Goal: Task Accomplishment & Management: Complete application form

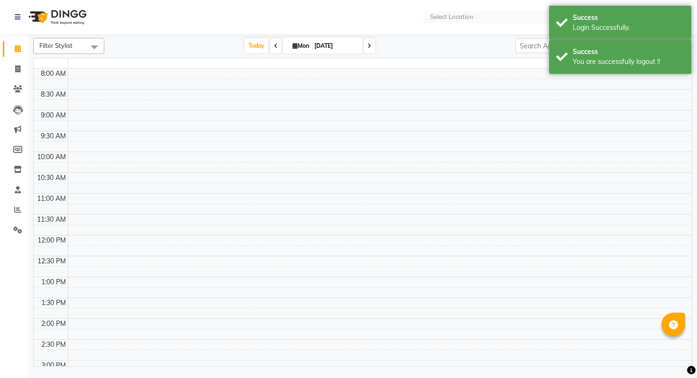
select select "en"
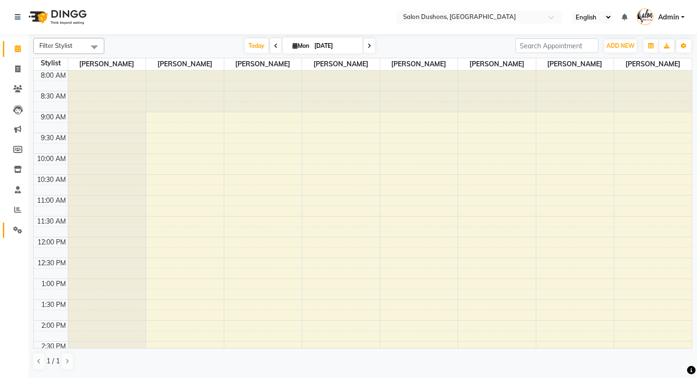
click at [12, 226] on span at bounding box center [17, 230] width 17 height 11
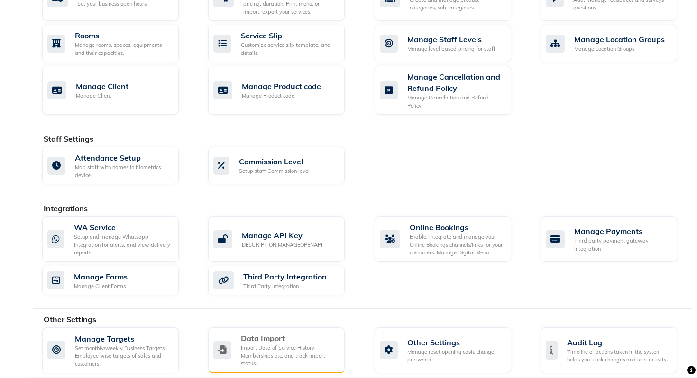
scroll to position [413, 0]
click at [306, 344] on div "Import Data of Service History, Memberships etc. and track import status." at bounding box center [289, 356] width 96 height 24
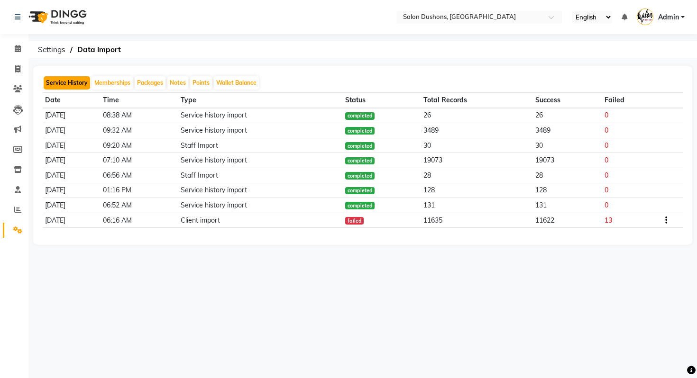
click at [76, 81] on button "Service History" at bounding box center [67, 82] width 46 height 13
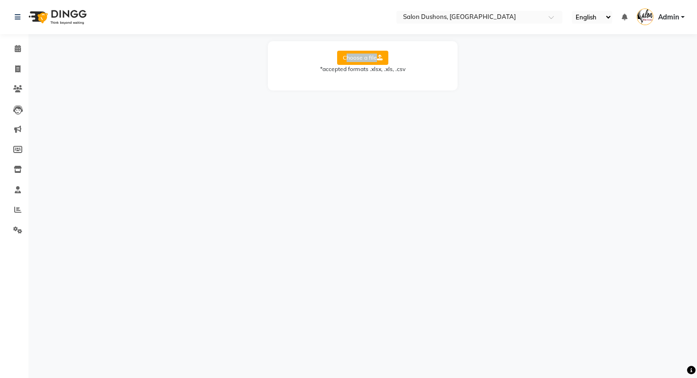
click at [341, 62] on label "Choose a file" at bounding box center [362, 58] width 51 height 14
click at [358, 60] on label "Choose a file" at bounding box center [362, 58] width 51 height 14
click at [0, 0] on input "Choose a file" at bounding box center [0, 0] width 0 height 0
click at [387, 83] on select "Select Sheet Detail Client List new" at bounding box center [405, 88] width 71 height 15
select select "Detail"
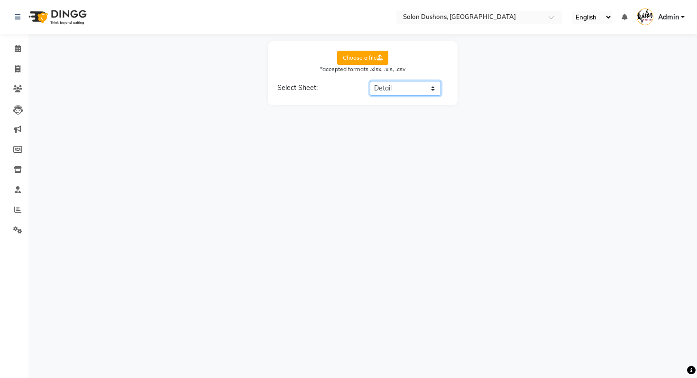
click at [370, 81] on select "Select Sheet Detail Client List new" at bounding box center [405, 88] width 71 height 15
select select "Date"
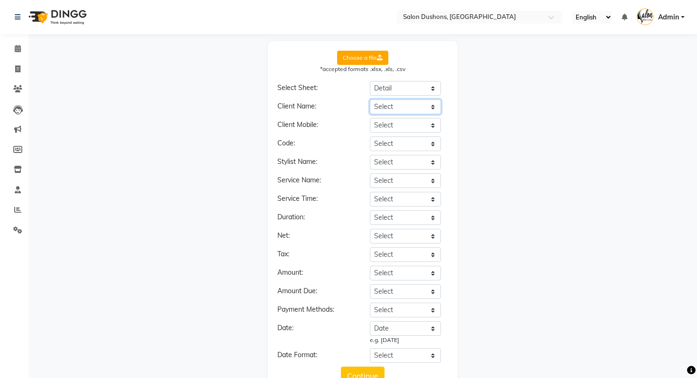
click at [391, 108] on select "Select Date Employee Dept. Service Group Service Client Client Type Client Orig…" at bounding box center [405, 107] width 71 height 15
select select "Client"
click at [370, 100] on select "Select Date Employee Dept. Service Group Service Client Client Type Client Orig…" at bounding box center [405, 107] width 71 height 15
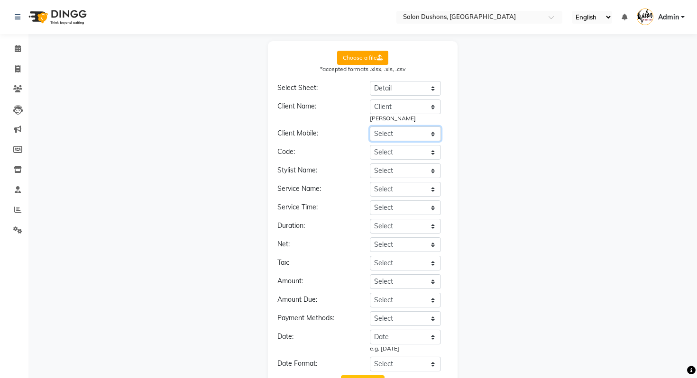
click at [394, 134] on select "Select Date Employee Dept. Service Group Service Client Client Type Client Orig…" at bounding box center [405, 134] width 71 height 15
select select "Mobile number"
click at [370, 127] on select "Select Date Employee Dept. Service Group Service Client Client Type Client Orig…" at bounding box center [405, 134] width 71 height 15
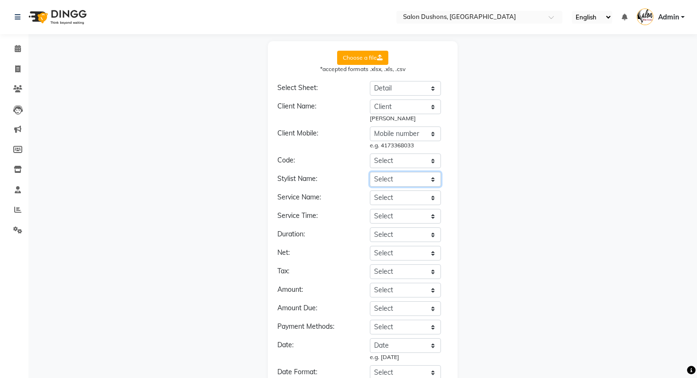
click at [393, 181] on select "Select Date Employee Dept. Service Group Service Client Client Type Client Orig…" at bounding box center [405, 179] width 71 height 15
select select "Employee"
click at [370, 172] on select "Select Date Employee Dept. Service Group Service Client Client Type Client Orig…" at bounding box center [405, 179] width 71 height 15
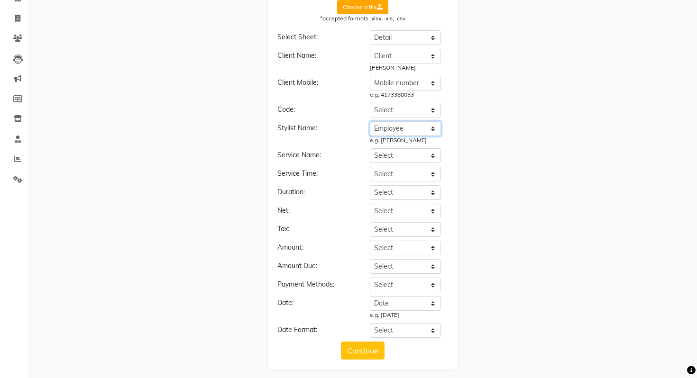
scroll to position [56, 0]
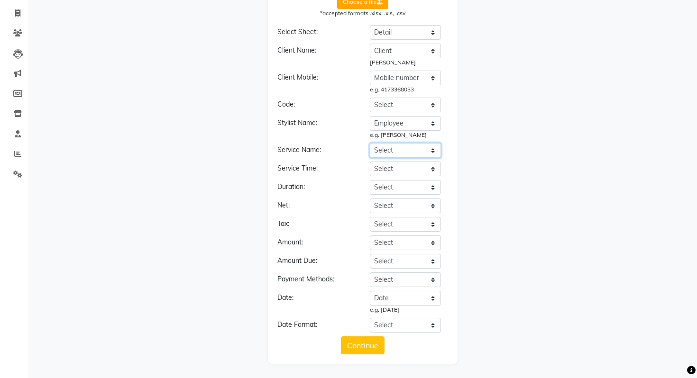
click at [406, 152] on select "Select Date Employee Dept. Service Group Service Client Client Type Client Orig…" at bounding box center [405, 150] width 71 height 15
select select "Service"
click at [370, 143] on select "Select Date Employee Dept. Service Group Service Client Client Type Client Orig…" at bounding box center [405, 150] width 71 height 15
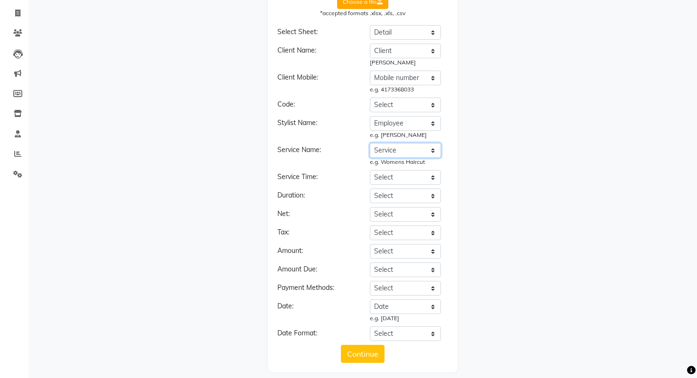
scroll to position [65, 0]
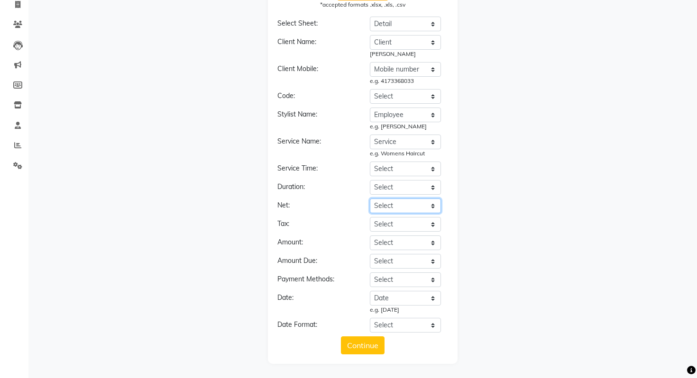
click at [393, 203] on select "Select Date Employee Dept. Service Group Service Client Client Type Client Orig…" at bounding box center [405, 206] width 71 height 15
click at [386, 201] on select "Select Date Employee Dept. Service Group Service Client Client Type Client Orig…" at bounding box center [405, 206] width 71 height 15
select select "Net Price"
click at [370, 199] on select "Select Date Employee Dept. Service Group Service Client Client Type Client Orig…" at bounding box center [405, 206] width 71 height 15
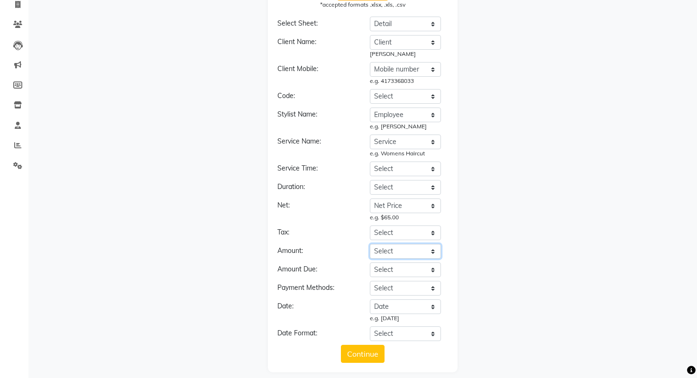
click at [395, 252] on select "Select Date Employee Dept. Service Group Service Client Client Type Client Orig…" at bounding box center [405, 251] width 71 height 15
select select "Gross Price"
click at [370, 244] on select "Select Date Employee Dept. Service Group Service Client Client Type Client Orig…" at bounding box center [405, 251] width 71 height 15
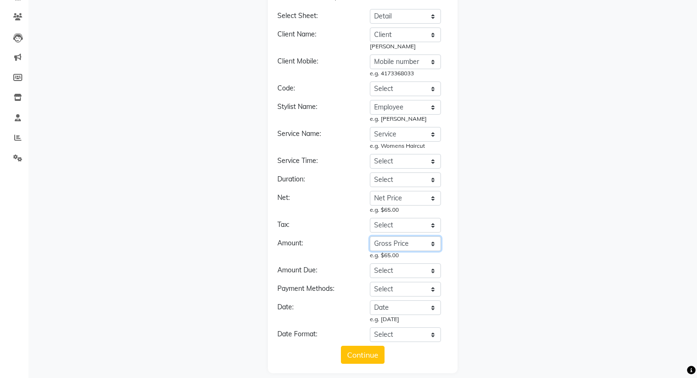
scroll to position [74, 0]
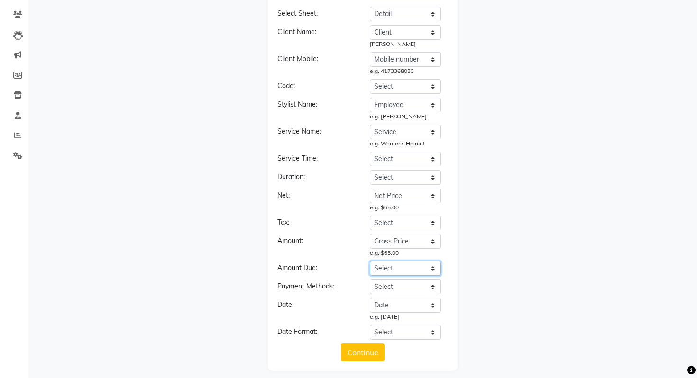
click at [393, 267] on select "Select Date Employee Dept. Service Group Service Client Client Type Client Orig…" at bounding box center [405, 268] width 71 height 15
click at [387, 285] on select "Select Date Employee Dept. Service Group Service Client Client Type Client Orig…" at bounding box center [405, 287] width 71 height 15
click at [416, 284] on select "Select Date Employee Dept. Service Group Service Client Client Type Client Orig…" at bounding box center [405, 287] width 71 height 15
click at [370, 280] on select "Select Date Employee Dept. Service Group Service Client Client Type Client Orig…" at bounding box center [405, 287] width 71 height 15
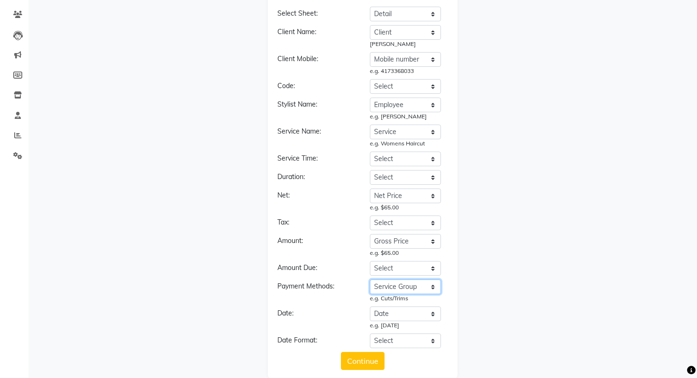
click at [385, 291] on select "Select Date Employee Dept. Service Group Service Client Client Type Client Orig…" at bounding box center [405, 287] width 71 height 15
select select "Dept."
click at [370, 280] on select "Select Date Employee Dept. Service Group Service Client Client Type Client Orig…" at bounding box center [405, 287] width 71 height 15
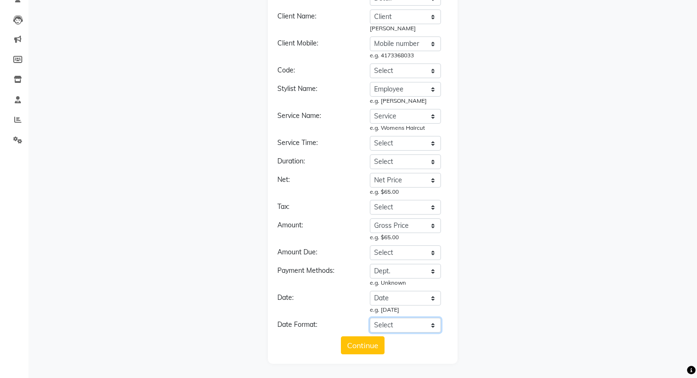
click at [398, 325] on select "Select YYYY-MM-DD MM-DD-YYYY DD-MM-YYYY MMMM Do, YYYY M/D/YYYY MMM Do YY MM/DD/…" at bounding box center [405, 325] width 71 height 15
select select "YYYY-MM-DD"
click at [370, 318] on select "Select YYYY-MM-DD MM-DD-YYYY DD-MM-YYYY MMMM Do, YYYY M/D/YYYY MMM Do YY MM/DD/…" at bounding box center [405, 325] width 71 height 15
click at [361, 347] on button "Continue" at bounding box center [363, 346] width 44 height 18
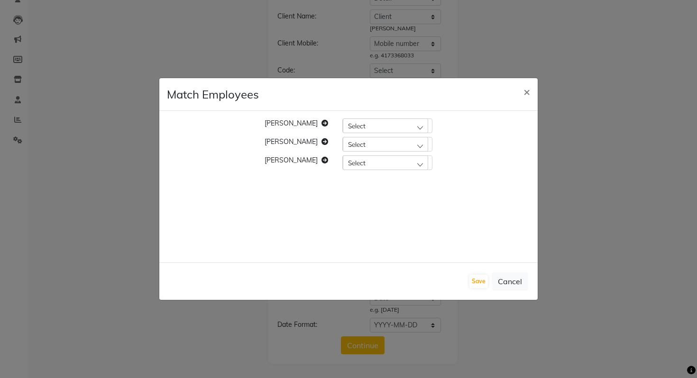
click at [370, 125] on div "Select" at bounding box center [385, 126] width 85 height 14
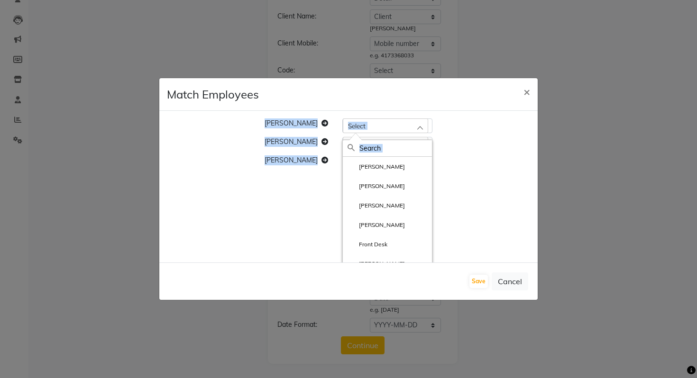
drag, startPoint x: 266, startPoint y: 123, endPoint x: 311, endPoint y: 157, distance: 55.9
click at [311, 157] on div "[PERSON_NAME] Select [PERSON_NAME] [PERSON_NAME] [PERSON_NAME] [PERSON_NAME] Fr…" at bounding box center [349, 187] width 168 height 137
click at [311, 157] on span "[PERSON_NAME]" at bounding box center [291, 160] width 53 height 9
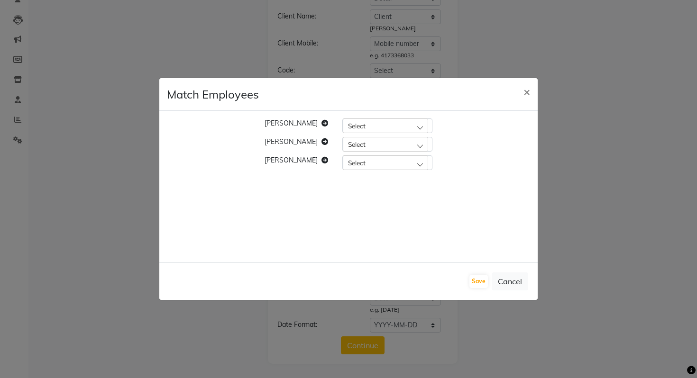
drag, startPoint x: 317, startPoint y: 163, endPoint x: 261, endPoint y: 124, distance: 68.2
click at [265, 124] on div "[PERSON_NAME] Select [PERSON_NAME] [PERSON_NAME] Select [PERSON_NAME] Select" at bounding box center [349, 187] width 168 height 137
copy div "[PERSON_NAME] Select [PERSON_NAME] [PERSON_NAME] Select [PERSON_NAME]"
click at [509, 287] on button "Cancel" at bounding box center [510, 282] width 37 height 18
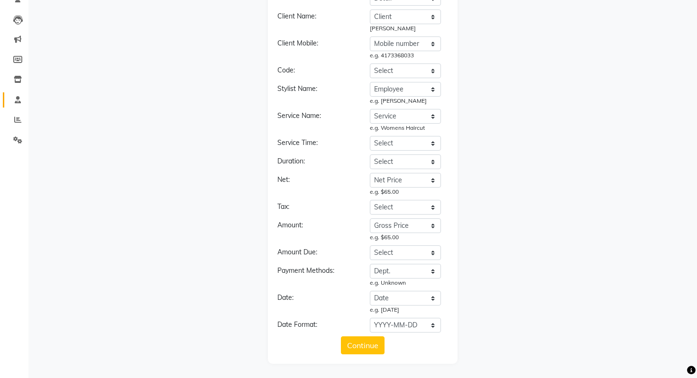
click at [20, 107] on link "Staff" at bounding box center [14, 100] width 23 height 16
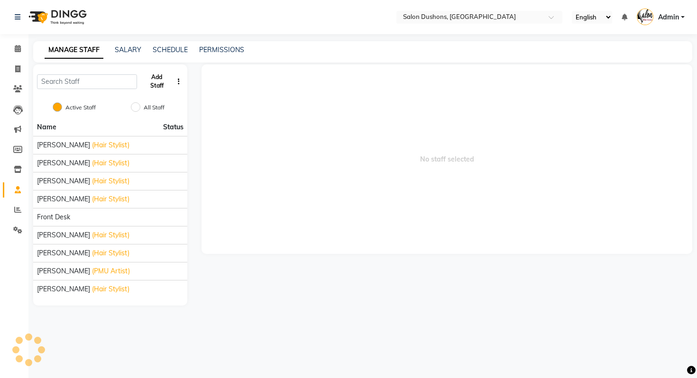
click at [166, 85] on button "Add Staff" at bounding box center [157, 81] width 32 height 25
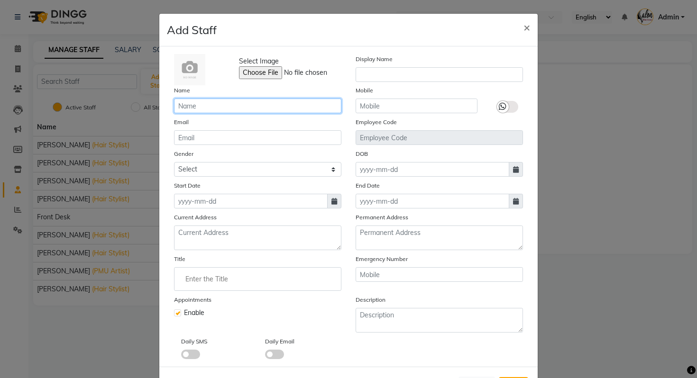
click at [248, 111] on input "text" at bounding box center [257, 106] width 167 height 15
paste input "[PERSON_NAME]"
type input "[PERSON_NAME]"
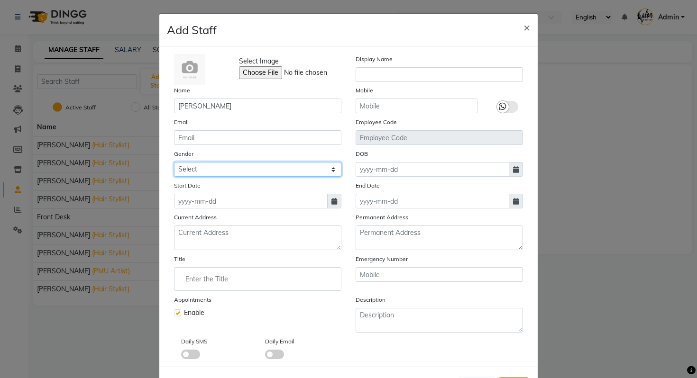
click at [229, 171] on select "Select [DEMOGRAPHIC_DATA] [DEMOGRAPHIC_DATA] Other Prefer Not To Say" at bounding box center [257, 169] width 167 height 15
click at [247, 209] on div "Select Image Display Name Name [PERSON_NAME] Mobile Email Employee Code Gender …" at bounding box center [348, 206] width 363 height 305
click at [246, 209] on div "Select Image Display Name Name [PERSON_NAME] Mobile Email Employee Code Gender …" at bounding box center [348, 206] width 363 height 305
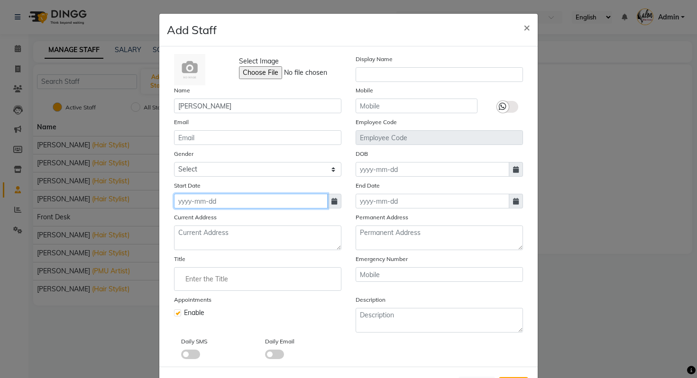
click at [245, 205] on input at bounding box center [251, 201] width 154 height 15
select select "9"
select select "2025"
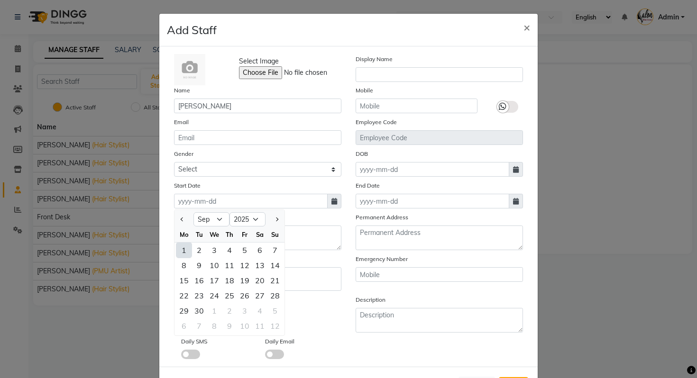
click at [177, 215] on div at bounding box center [184, 219] width 19 height 15
click at [184, 221] on button "Previous month" at bounding box center [182, 219] width 8 height 15
select select "7"
click at [202, 250] on div "1" at bounding box center [199, 250] width 15 height 15
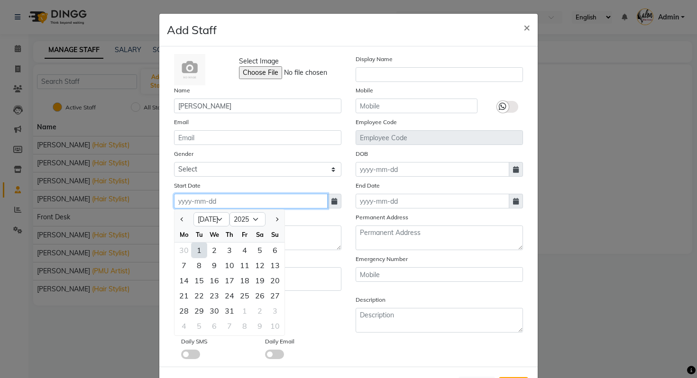
type input "[DATE]"
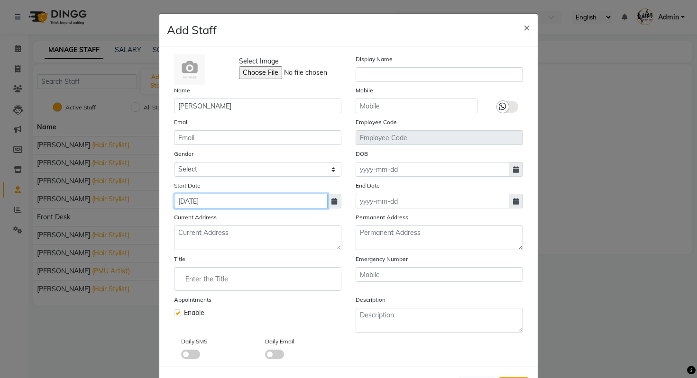
scroll to position [40, 0]
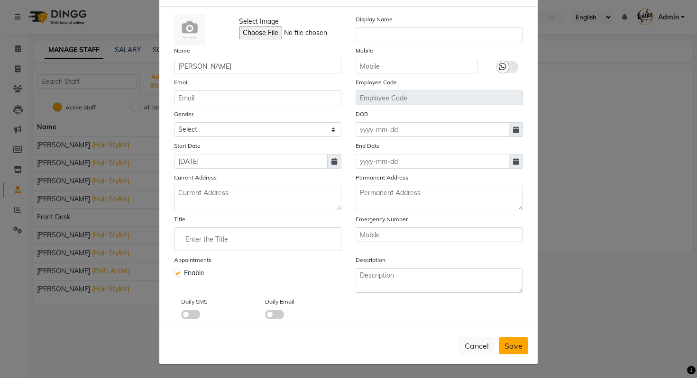
click at [522, 343] on span "Save" at bounding box center [514, 345] width 18 height 9
checkbox input "false"
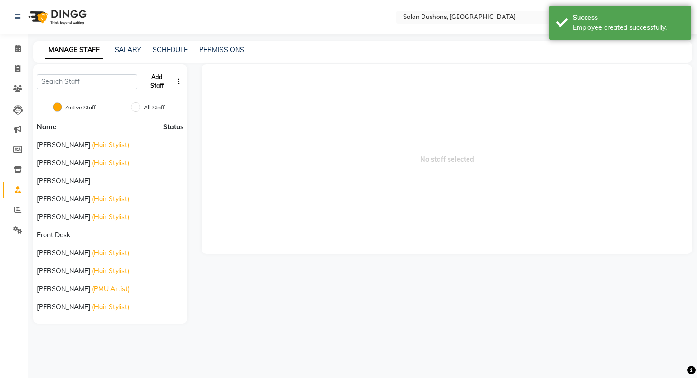
click at [155, 87] on button "Add Staff" at bounding box center [157, 81] width 32 height 25
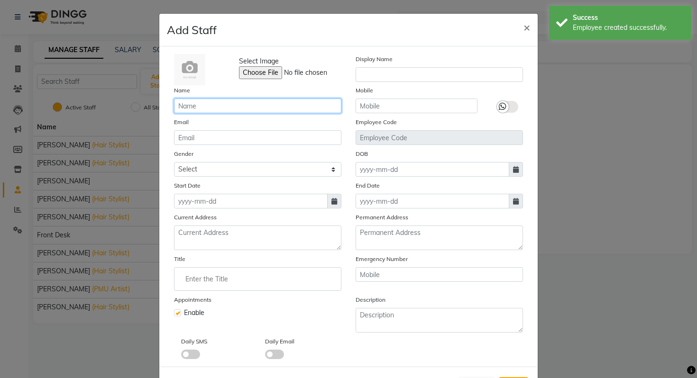
click at [222, 106] on input "text" at bounding box center [257, 106] width 167 height 15
paste input "[PERSON_NAME]"
type input "[PERSON_NAME]"
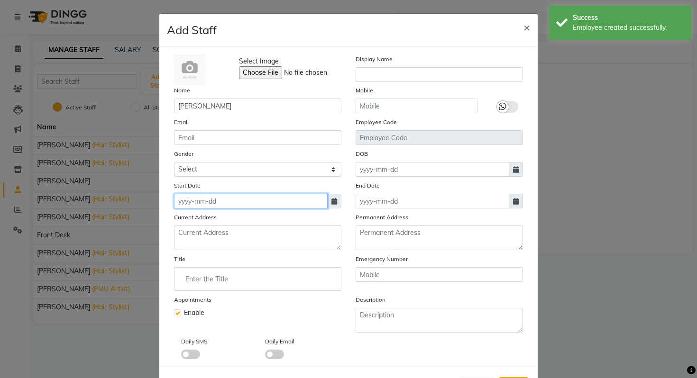
click at [218, 199] on input at bounding box center [251, 201] width 154 height 15
select select "9"
select select "2025"
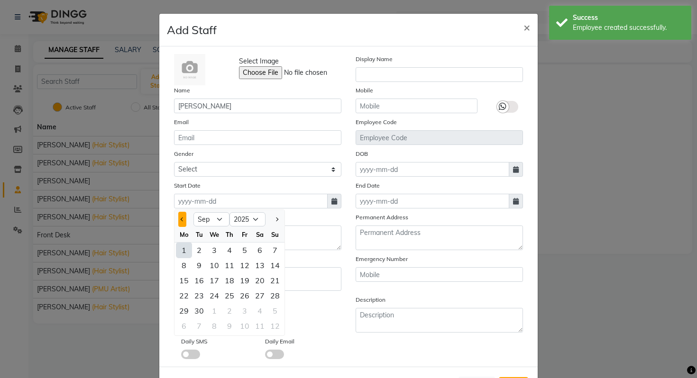
click at [183, 220] on span "Previous month" at bounding box center [183, 220] width 4 height 4
select select "7"
click at [201, 239] on div "Tu" at bounding box center [199, 234] width 15 height 15
click at [201, 246] on div "1" at bounding box center [199, 250] width 15 height 15
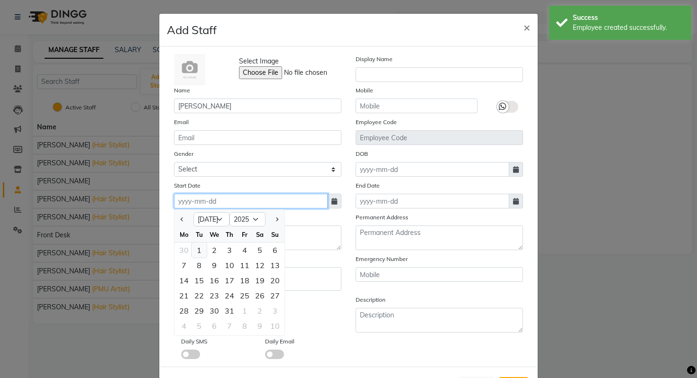
type input "[DATE]"
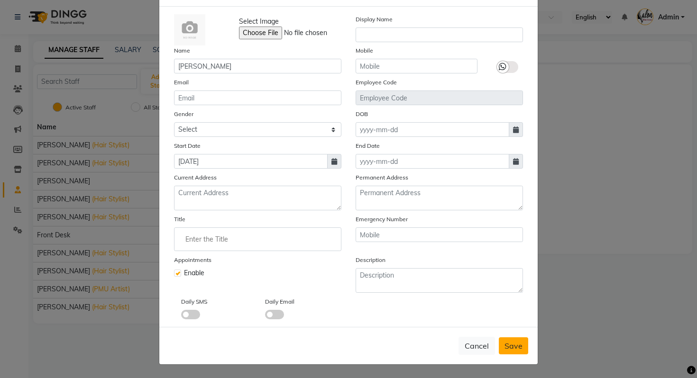
click at [511, 350] on span "Save" at bounding box center [514, 345] width 18 height 9
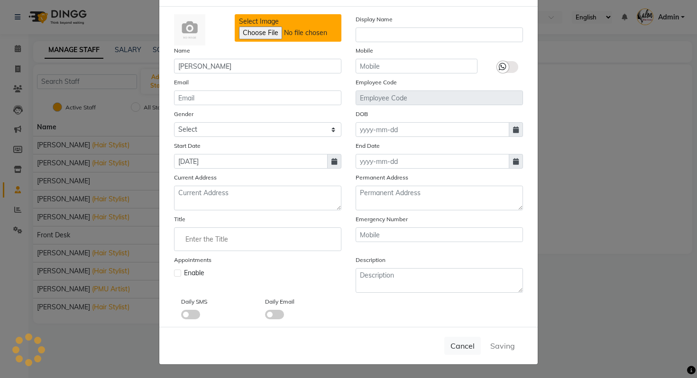
checkbox input "false"
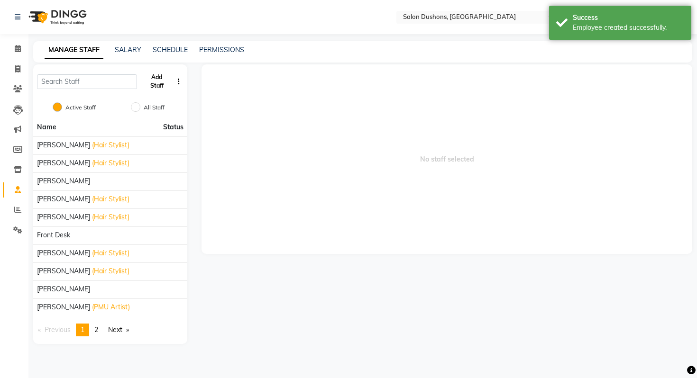
click at [160, 81] on button "Add Staff" at bounding box center [157, 81] width 32 height 25
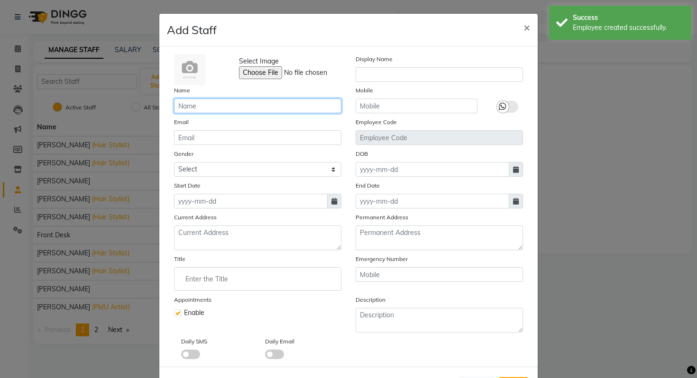
click at [212, 101] on input "text" at bounding box center [257, 106] width 167 height 15
paste input "[PERSON_NAME]"
type input "[PERSON_NAME]"
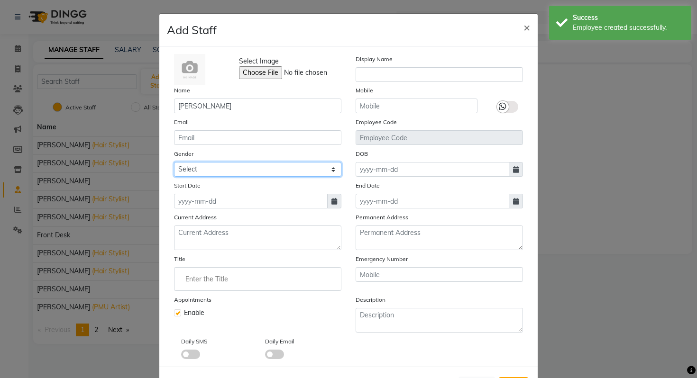
click at [209, 173] on select "Select [DEMOGRAPHIC_DATA] [DEMOGRAPHIC_DATA] Other Prefer Not To Say" at bounding box center [257, 169] width 167 height 15
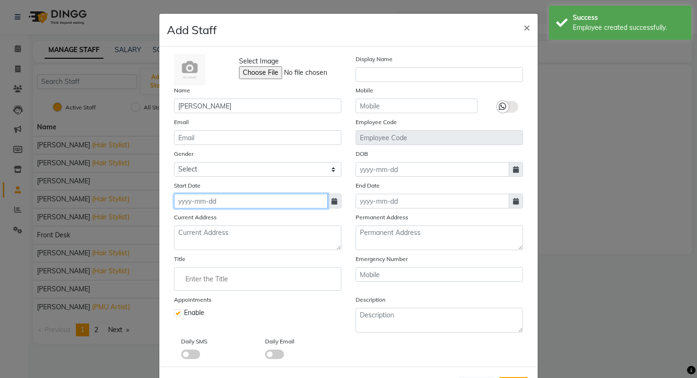
click at [202, 202] on input at bounding box center [251, 201] width 154 height 15
select select "9"
select select "2025"
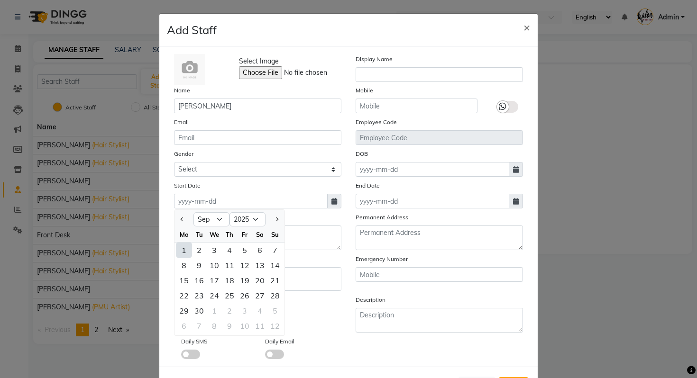
click at [186, 243] on div "1" at bounding box center [183, 250] width 15 height 15
type input "[DATE]"
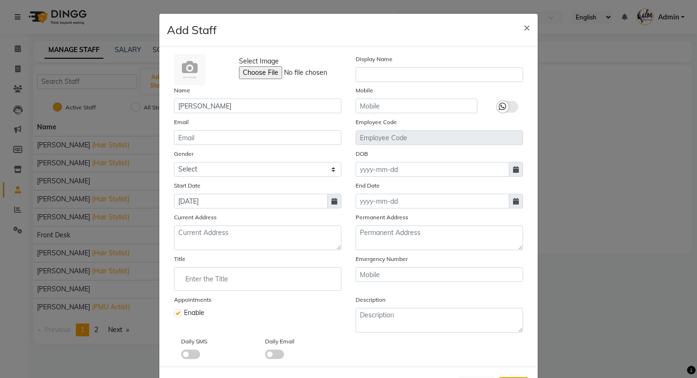
click at [205, 191] on div "Start Date [DATE]" at bounding box center [258, 195] width 182 height 28
click at [205, 196] on input "[DATE]" at bounding box center [251, 201] width 154 height 15
select select "9"
select select "2025"
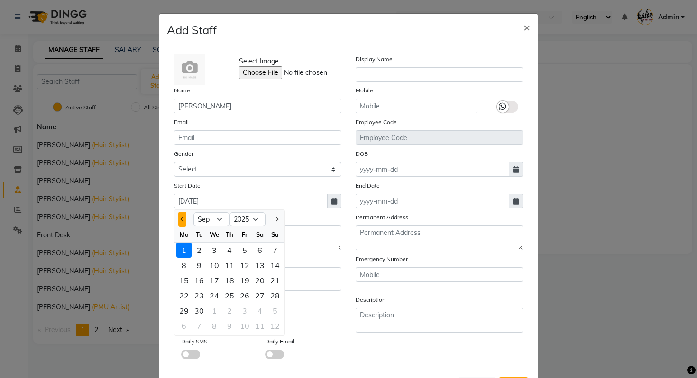
click at [180, 223] on button "Previous month" at bounding box center [182, 219] width 8 height 15
select select "6"
click at [270, 249] on div "1" at bounding box center [274, 250] width 15 height 15
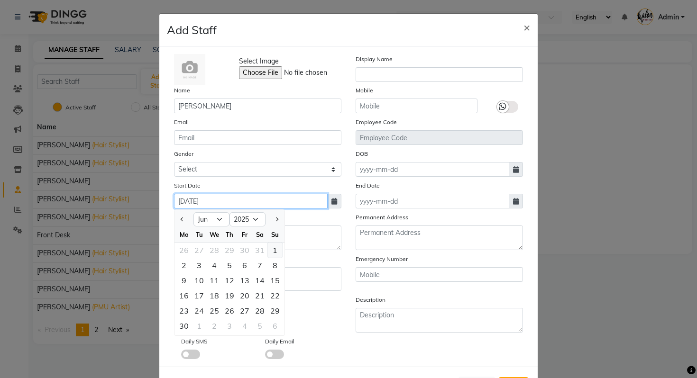
type input "[DATE]"
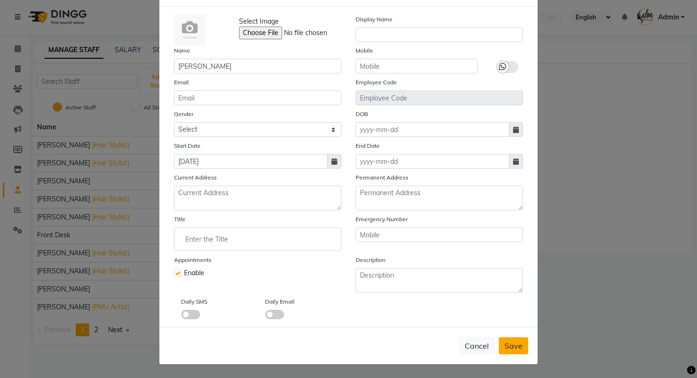
click at [521, 353] on button "Save" at bounding box center [513, 346] width 29 height 17
checkbox input "false"
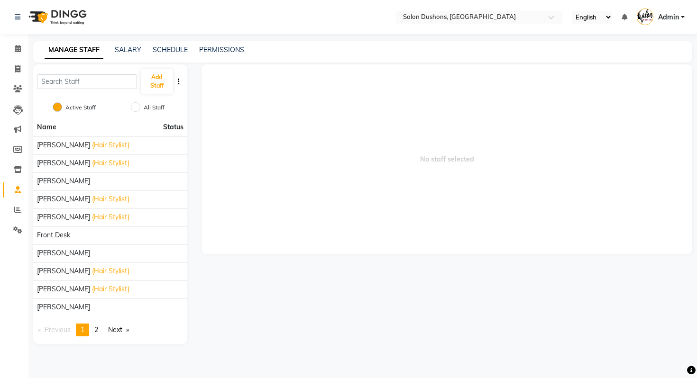
click at [11, 220] on ul "Calendar Invoice Clients Leads Marketing Members Inventory Staff Reports Settin…" at bounding box center [14, 142] width 28 height 206
click at [13, 228] on span at bounding box center [17, 230] width 17 height 11
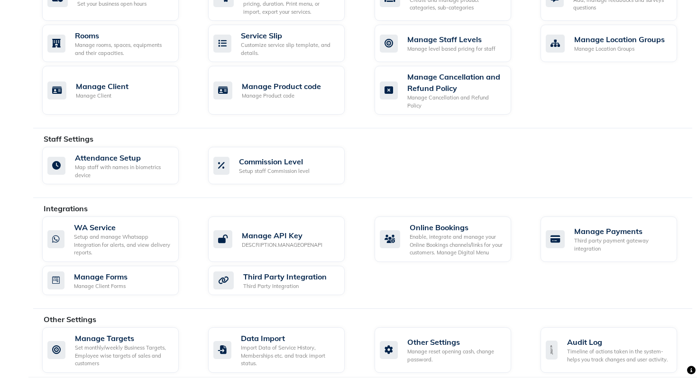
scroll to position [413, 0]
click at [285, 353] on div "Import Data of Service History, Memberships etc. and track import status." at bounding box center [289, 356] width 96 height 24
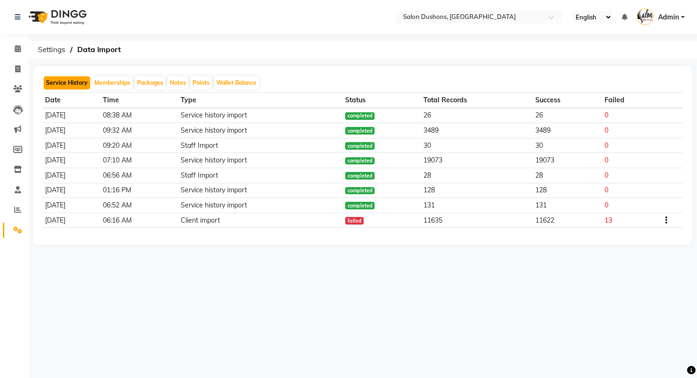
click at [75, 86] on button "Service History" at bounding box center [67, 82] width 46 height 13
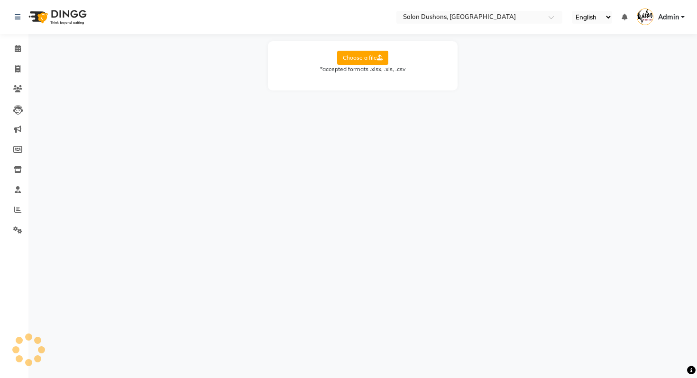
click at [342, 55] on label "Choose a file" at bounding box center [362, 58] width 51 height 14
click at [0, 0] on input "Choose a file" at bounding box center [0, 0] width 0 height 0
click at [387, 85] on select "Select Sheet Detail Client List new" at bounding box center [405, 88] width 71 height 15
select select "Detail"
click at [370, 81] on select "Select Sheet Detail Client List new" at bounding box center [405, 88] width 71 height 15
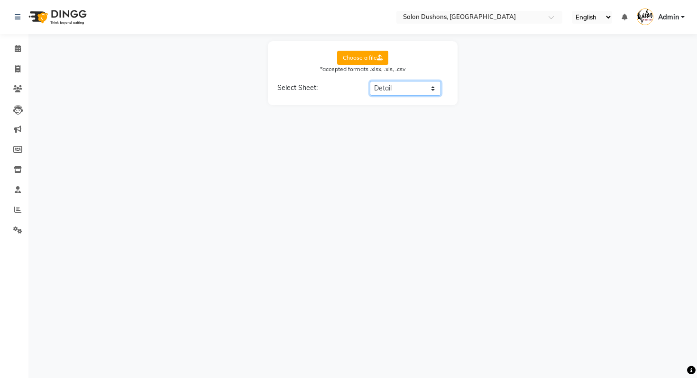
select select "Date"
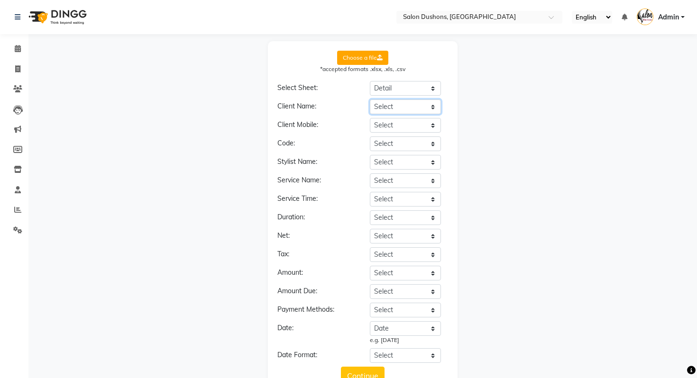
click at [410, 104] on select "Select Date Employee Dept. Service Group Service Client Client Type Client Orig…" at bounding box center [405, 107] width 71 height 15
select select "Client"
click at [370, 100] on select "Select Date Employee Dept. Service Group Service Client Client Type Client Orig…" at bounding box center [405, 107] width 71 height 15
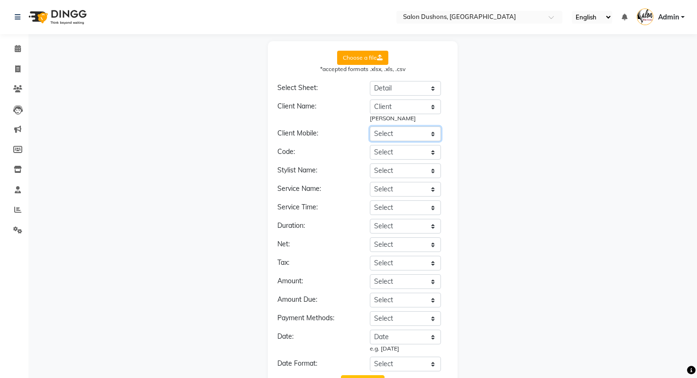
click at [404, 136] on select "Select Date Employee Dept. Service Group Service Client Client Type Client Orig…" at bounding box center [405, 134] width 71 height 15
select select "Mobile number"
click at [370, 127] on select "Select Date Employee Dept. Service Group Service Client Client Type Client Orig…" at bounding box center [405, 134] width 71 height 15
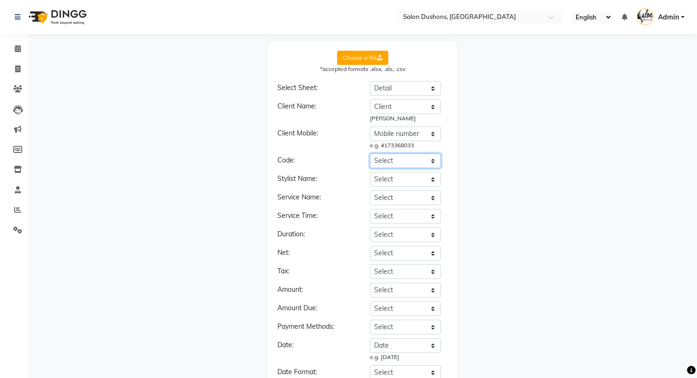
click at [402, 161] on select "Select Date Employee Dept. Service Group Service Client Client Type Client Orig…" at bounding box center [405, 161] width 71 height 15
click at [396, 183] on select "Select Date Employee Dept. Service Group Service Client Client Type Client Orig…" at bounding box center [405, 179] width 71 height 15
select select "Employee"
click at [370, 172] on select "Select Date Employee Dept. Service Group Service Client Client Type Client Orig…" at bounding box center [405, 179] width 71 height 15
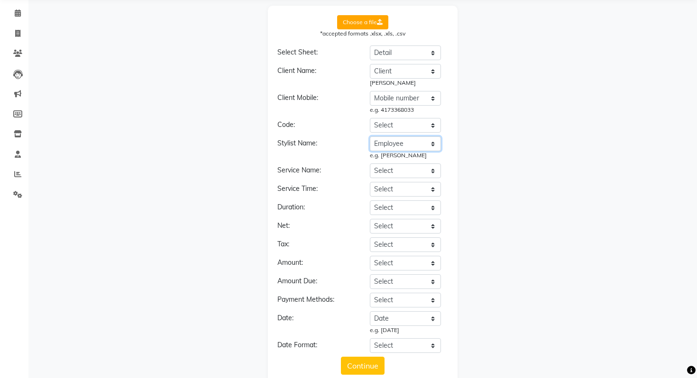
scroll to position [45, 0]
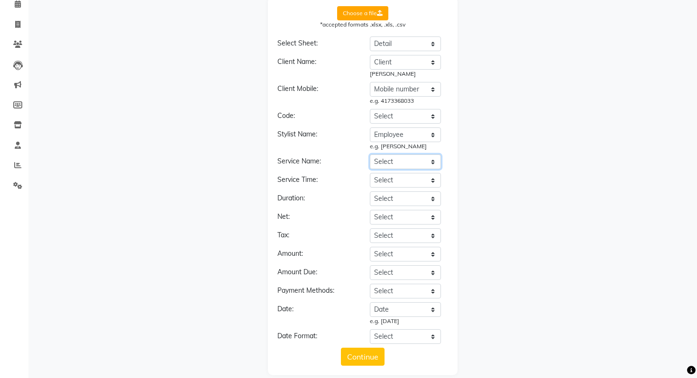
click at [390, 161] on select "Select Date Employee Dept. Service Group Service Client Client Type Client Orig…" at bounding box center [405, 162] width 71 height 15
select select "Service"
click at [370, 155] on select "Select Date Employee Dept. Service Group Service Client Client Type Client Orig…" at bounding box center [405, 162] width 71 height 15
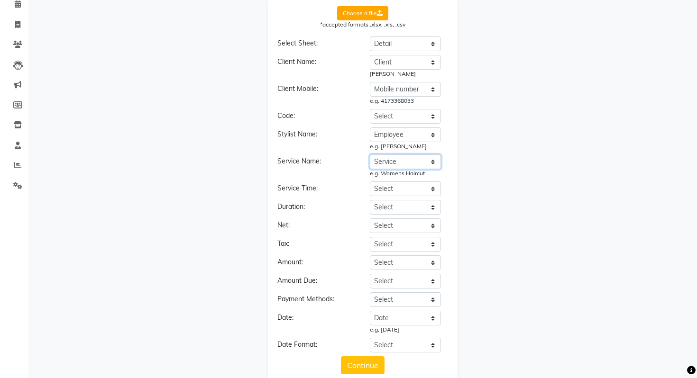
scroll to position [65, 0]
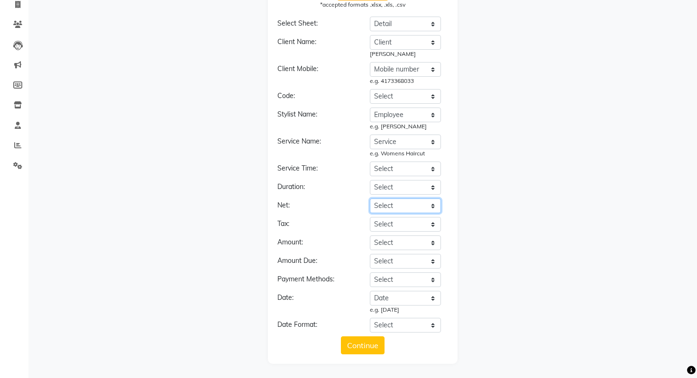
click at [390, 208] on select "Select Date Employee Dept. Service Group Service Client Client Type Client Orig…" at bounding box center [405, 206] width 71 height 15
select select "Net Price"
click at [370, 199] on select "Select Date Employee Dept. Service Group Service Client Client Type Client Orig…" at bounding box center [405, 206] width 71 height 15
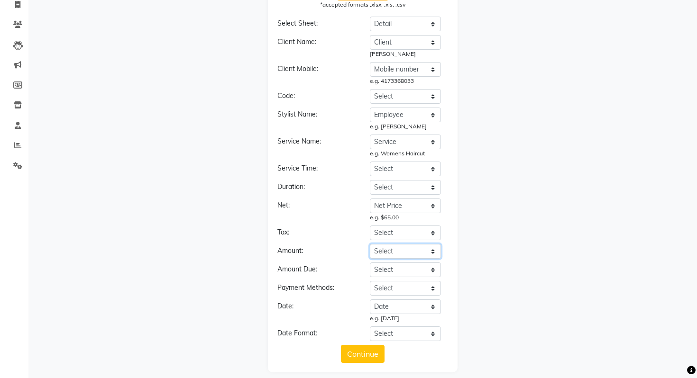
click at [393, 251] on select "Select Date Employee Dept. Service Group Service Client Client Type Client Orig…" at bounding box center [405, 251] width 71 height 15
select select "Net Price"
click at [370, 244] on select "Select Date Employee Dept. Service Group Service Client Client Type Client Orig…" at bounding box center [405, 251] width 71 height 15
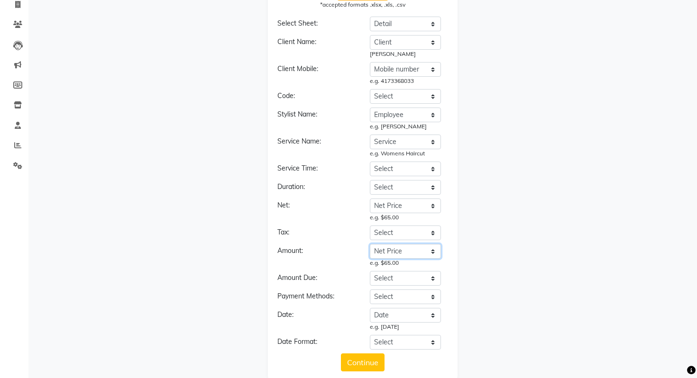
scroll to position [82, 0]
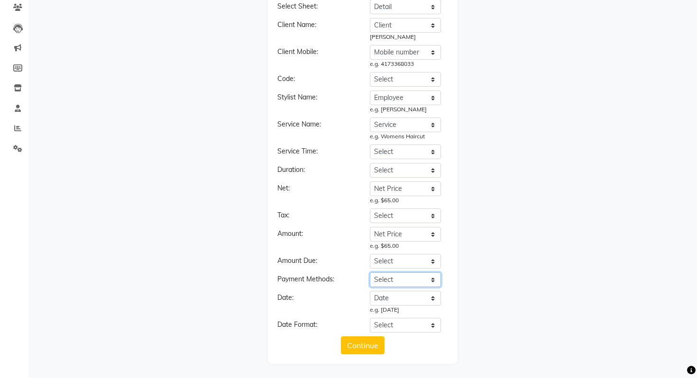
click at [392, 278] on select "Select Date Employee Dept. Service Group Service Client Client Type Client Orig…" at bounding box center [405, 280] width 71 height 15
select select "Payment"
click at [370, 273] on select "Select Date Employee Dept. Service Group Service Client Client Type Client Orig…" at bounding box center [405, 280] width 71 height 15
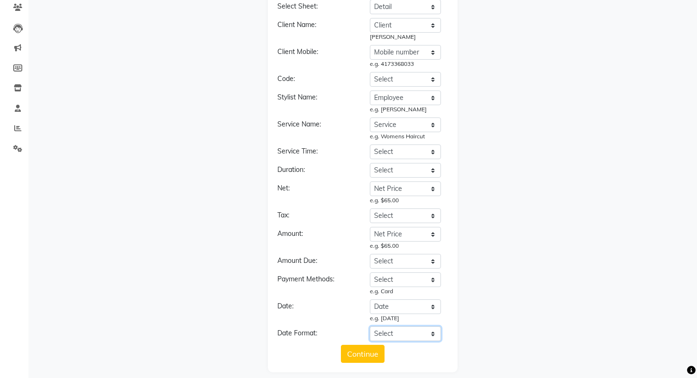
click at [408, 336] on select "Select YYYY-MM-DD MM-DD-YYYY DD-MM-YYYY MMMM Do, YYYY M/D/YYYY MMM Do YY MM/DD/…" at bounding box center [405, 334] width 71 height 15
select select "YYYY-MM-DD"
click at [370, 327] on select "Select YYYY-MM-DD MM-DD-YYYY DD-MM-YYYY MMMM Do, YYYY M/D/YYYY MMM Do YY MM/DD/…" at bounding box center [405, 334] width 71 height 15
click at [376, 351] on button "Continue" at bounding box center [363, 354] width 44 height 18
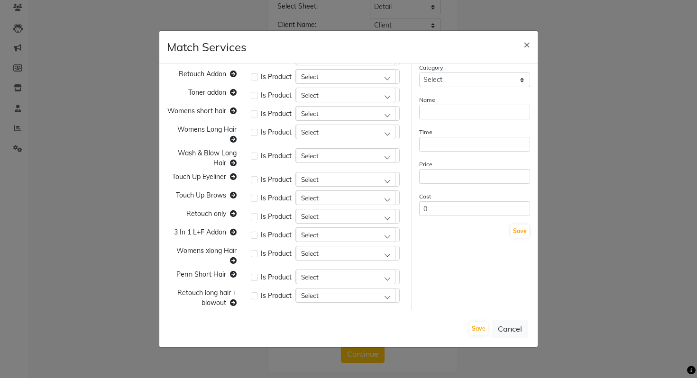
scroll to position [0, 0]
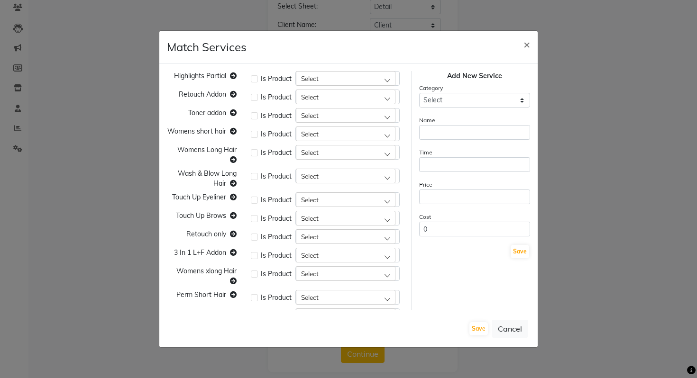
click at [312, 73] on div "Select" at bounding box center [346, 78] width 100 height 14
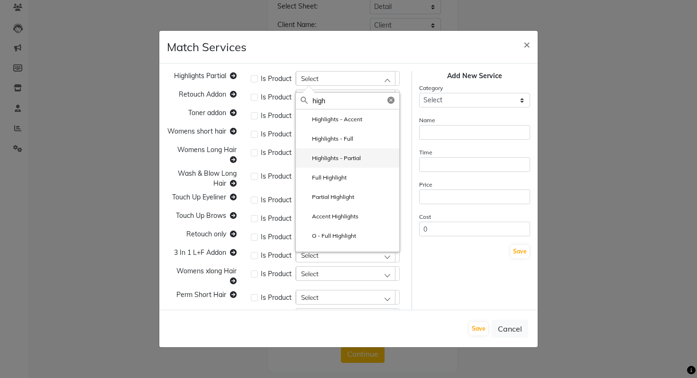
type input "high"
click at [334, 156] on label "Highlights - Partial" at bounding box center [331, 158] width 60 height 9
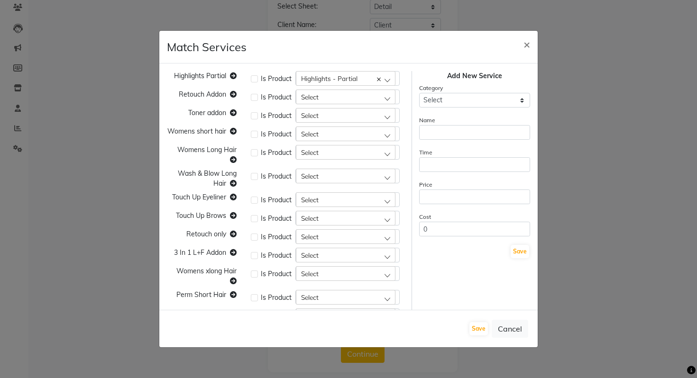
click at [325, 92] on div "Select" at bounding box center [346, 97] width 100 height 14
type input "retouch"
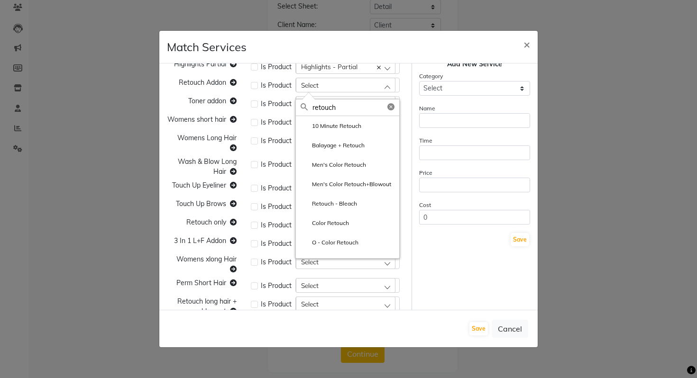
scroll to position [9, 0]
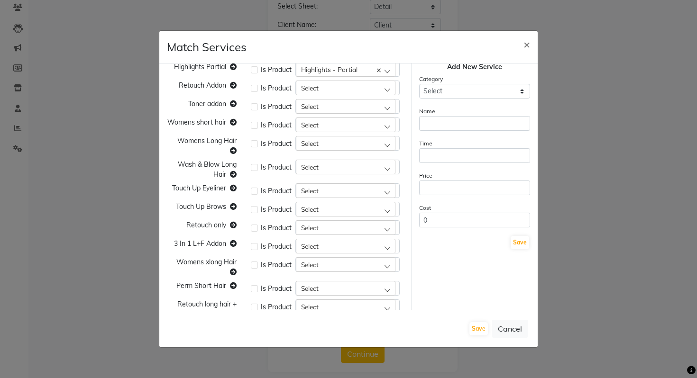
click at [336, 105] on div "Select" at bounding box center [346, 106] width 100 height 14
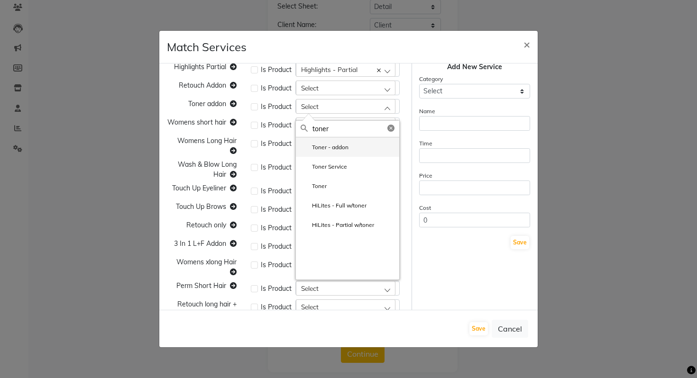
type input "toner"
click at [328, 145] on label "Toner - addon" at bounding box center [325, 147] width 48 height 9
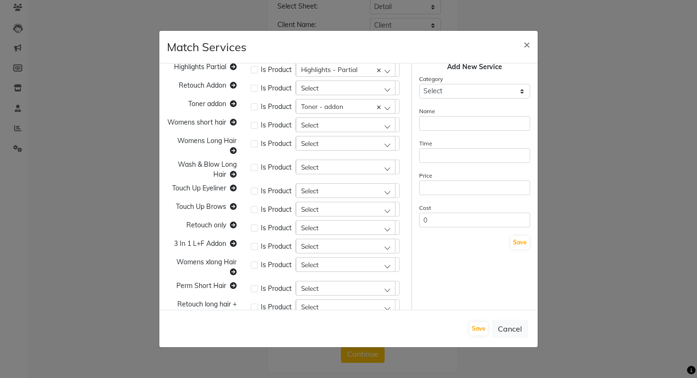
click at [315, 126] on span "Select" at bounding box center [310, 125] width 18 height 8
type input "short"
click at [321, 171] on li "Womens - short hair" at bounding box center [347, 165] width 103 height 19
click at [337, 137] on div "Select" at bounding box center [346, 143] width 100 height 14
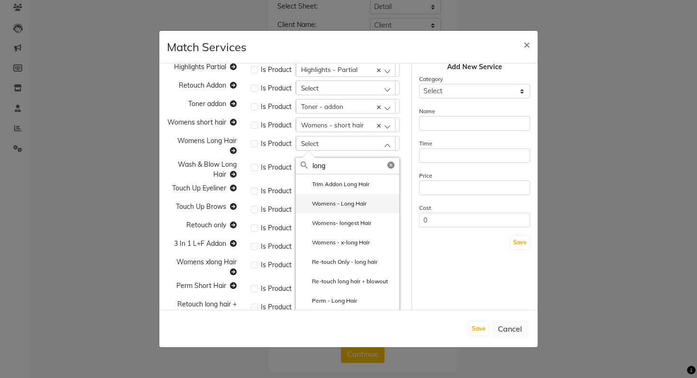
type input "long"
click at [339, 206] on label "Womens - Long Hair" at bounding box center [334, 204] width 66 height 9
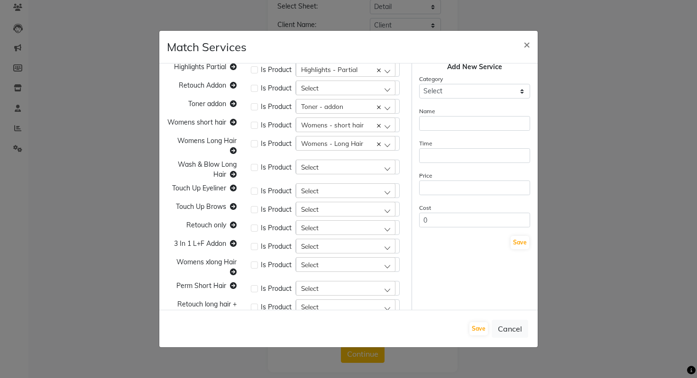
click at [324, 169] on div "Select" at bounding box center [346, 167] width 100 height 14
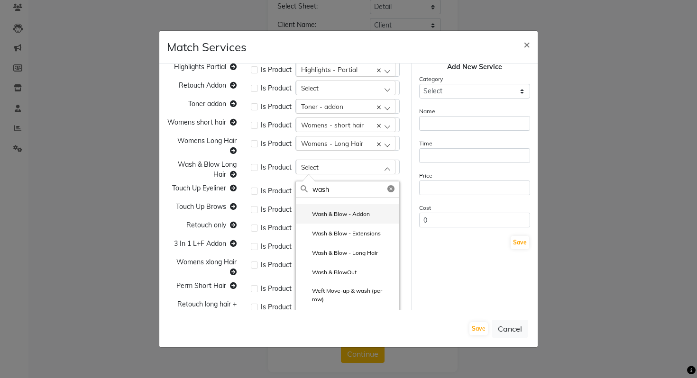
scroll to position [20, 0]
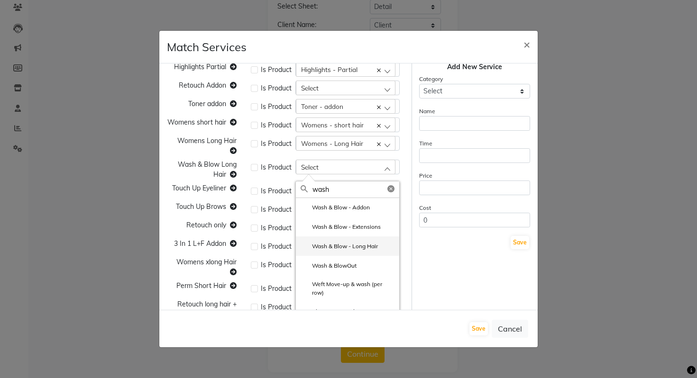
type input "wash"
click at [326, 251] on label "Wash & Blow - Long Hair" at bounding box center [339, 246] width 77 height 9
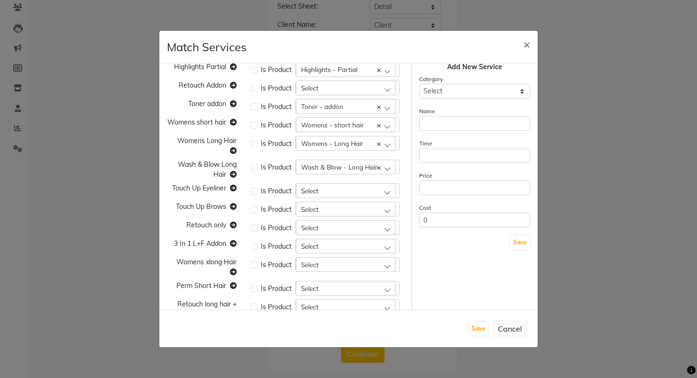
click at [333, 186] on div "Select" at bounding box center [346, 191] width 100 height 14
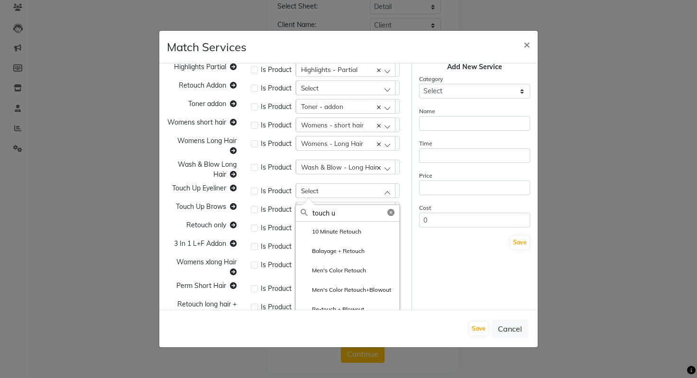
type input "touch up"
click at [354, 241] on li "Touch Up - Eyeliner" at bounding box center [347, 250] width 103 height 19
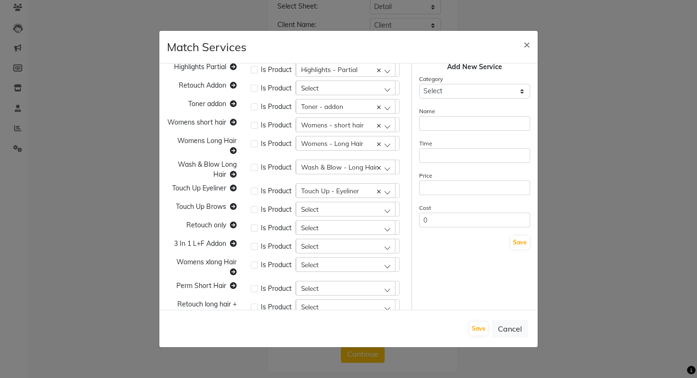
click at [332, 209] on div "Select" at bounding box center [346, 209] width 100 height 14
type input "touch up"
click at [352, 255] on label "Touch Up - Brows" at bounding box center [330, 250] width 58 height 9
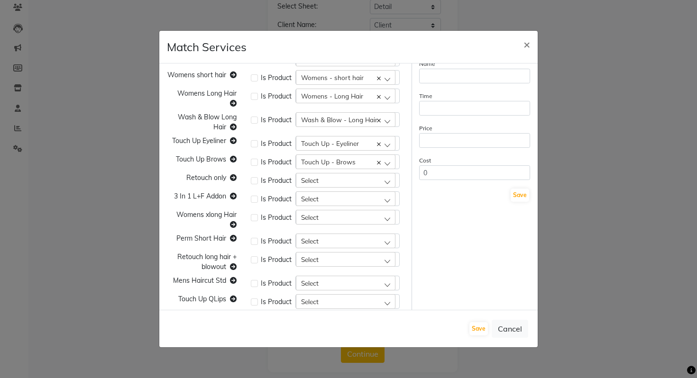
scroll to position [52, 0]
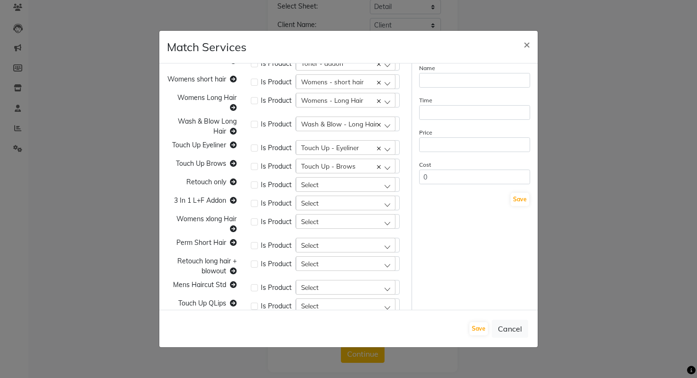
click at [352, 185] on div "Select" at bounding box center [346, 184] width 100 height 14
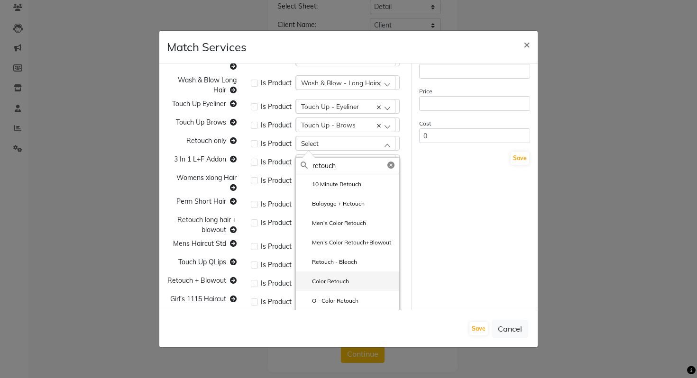
scroll to position [93, 0]
type input "retouch"
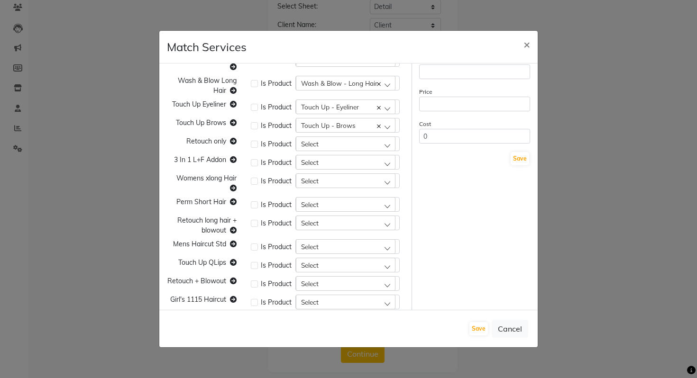
click at [336, 159] on div "Select" at bounding box center [346, 162] width 100 height 14
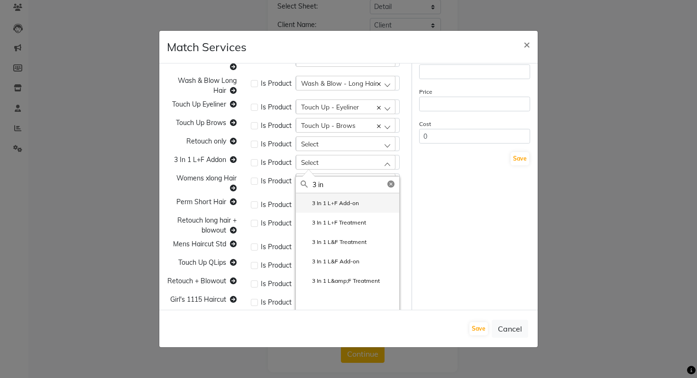
type input "3 in"
click at [338, 203] on label "3 In 1 L+F Add-on" at bounding box center [330, 203] width 58 height 9
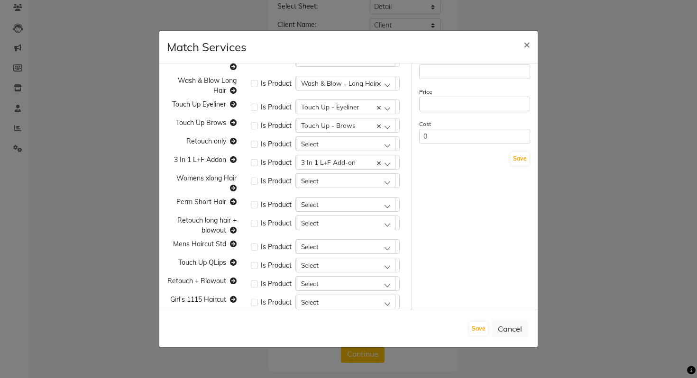
click at [329, 184] on div "Select" at bounding box center [346, 181] width 100 height 14
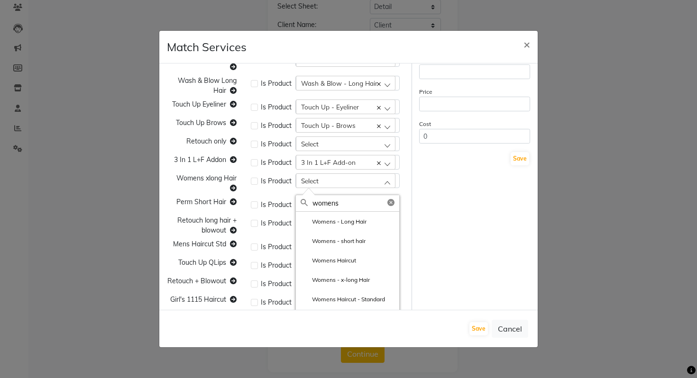
scroll to position [111, 0]
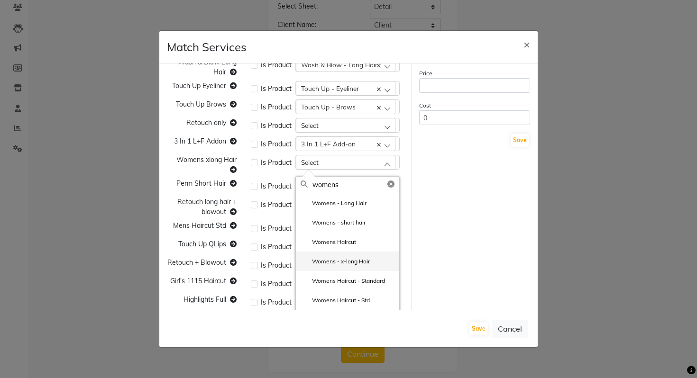
type input "womens"
click at [349, 267] on li "Womens - x-long Hair" at bounding box center [347, 261] width 103 height 19
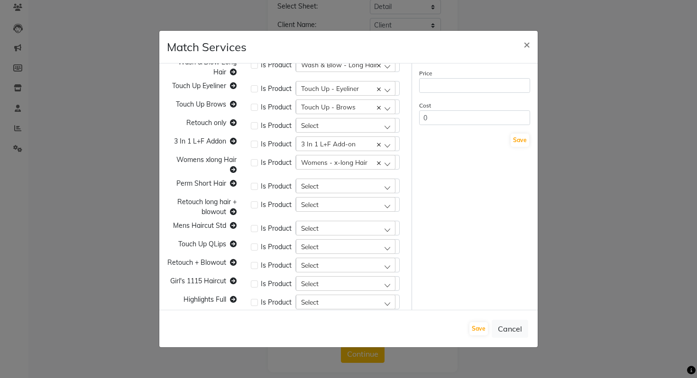
click at [349, 183] on div "Select" at bounding box center [346, 186] width 100 height 14
type input "perm"
click at [336, 283] on label "Perm - Short Hair" at bounding box center [329, 285] width 57 height 9
click at [324, 203] on div "Select" at bounding box center [346, 204] width 100 height 14
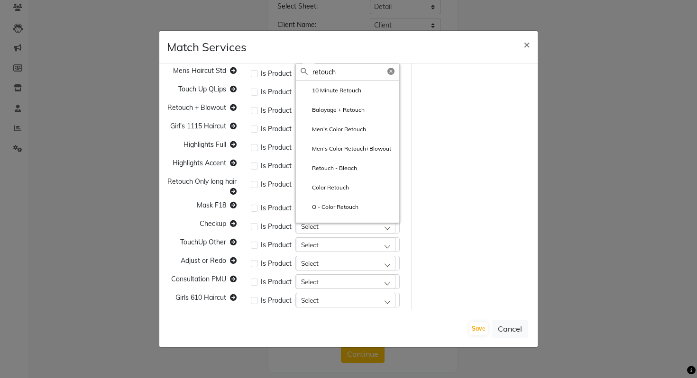
type input "retouch"
click at [452, 184] on div "Add New Service Category Select Cuts/Trims Color Hair Treatments Other (Non-Che…" at bounding box center [475, 312] width 126 height 1014
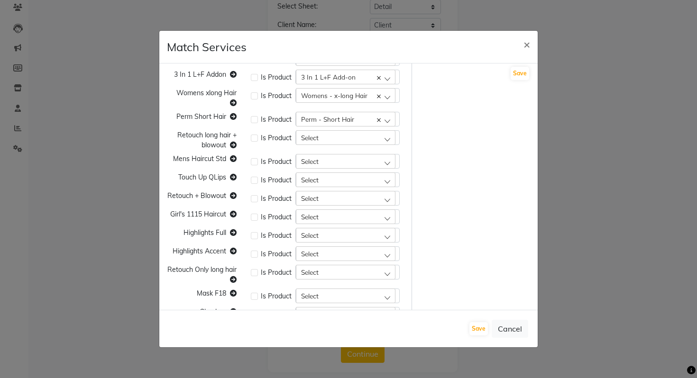
scroll to position [175, 0]
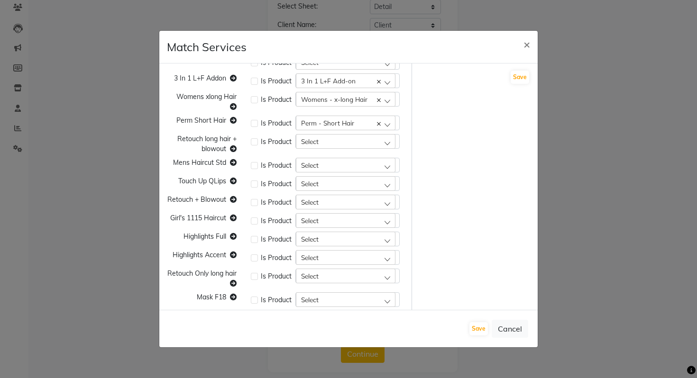
click at [320, 161] on div "Select" at bounding box center [346, 165] width 100 height 14
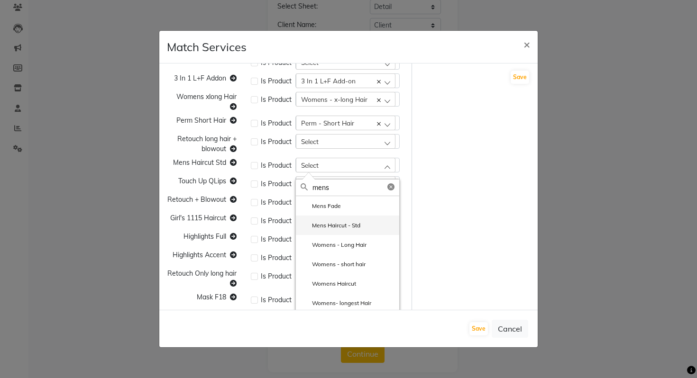
type input "mens"
click at [323, 232] on li "Mens Haircut - Std" at bounding box center [347, 225] width 103 height 19
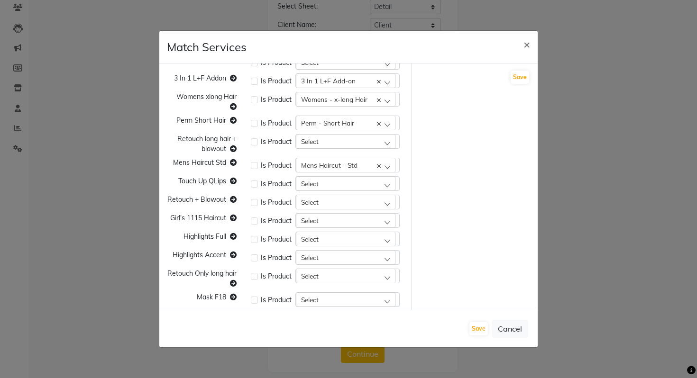
click at [316, 186] on span "Select" at bounding box center [310, 184] width 18 height 8
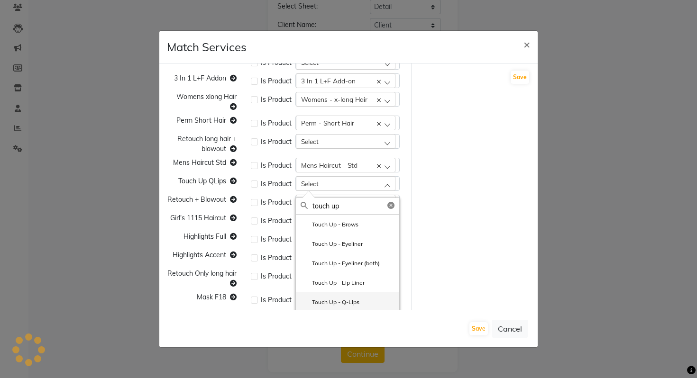
type input "touch up"
click at [317, 305] on label "Touch Up - Q-Lips" at bounding box center [330, 302] width 59 height 9
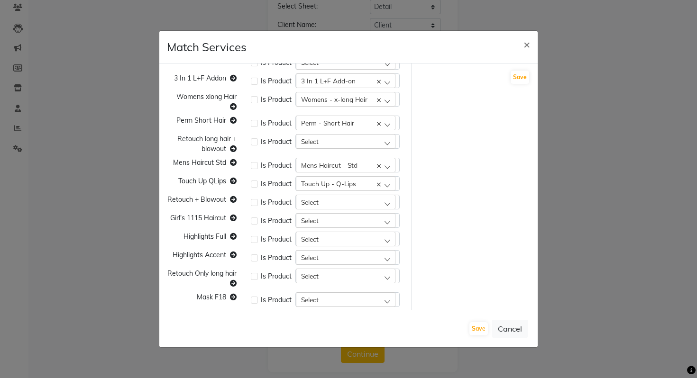
click at [337, 204] on div "Select" at bounding box center [346, 202] width 100 height 14
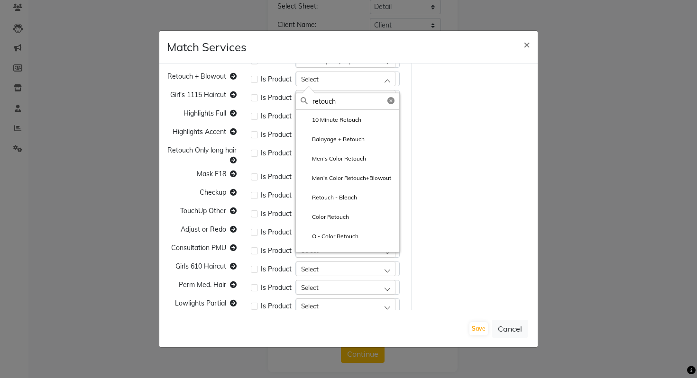
scroll to position [297, 0]
type input "retouch"
click at [453, 192] on div "Add New Service Category Select Cuts/Trims Color Hair Treatments Other (Non-Che…" at bounding box center [475, 281] width 126 height 1014
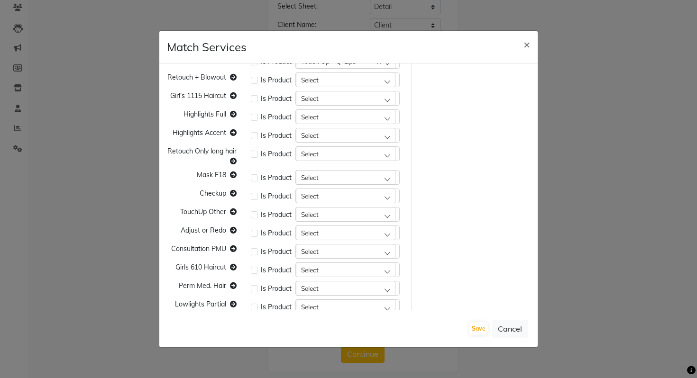
click at [321, 99] on div "Select" at bounding box center [346, 98] width 100 height 14
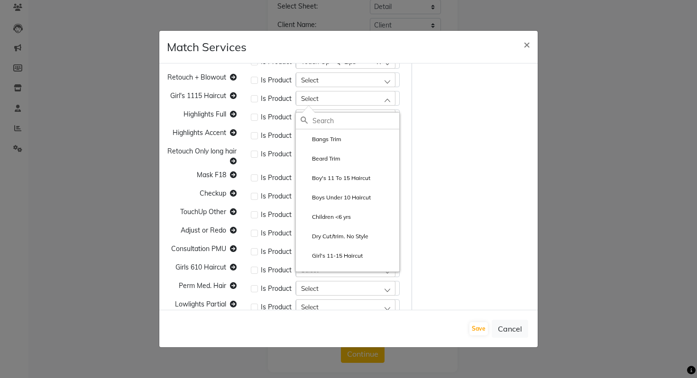
type input "f"
type input "girls"
click at [482, 135] on div "Add New Service Category Select Cuts/Trims Color Hair Treatments Other (Non-Che…" at bounding box center [475, 281] width 126 height 1014
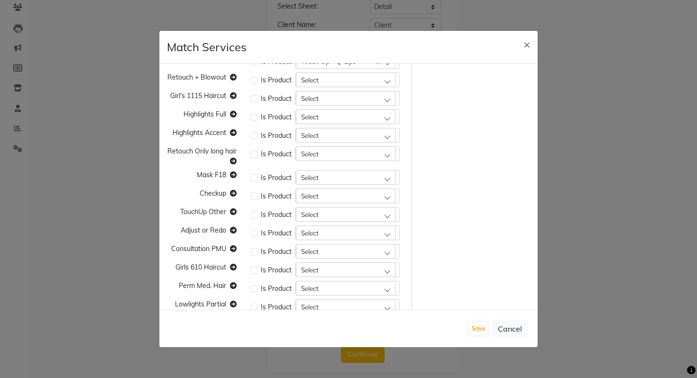
click at [315, 120] on span "Select" at bounding box center [310, 117] width 18 height 8
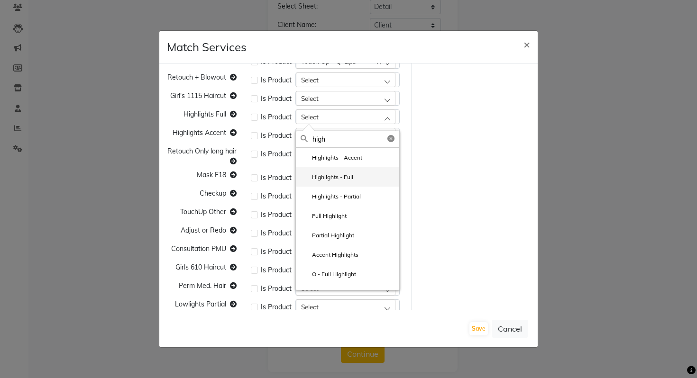
type input "high"
click at [340, 172] on li "Highlights - Full" at bounding box center [347, 176] width 103 height 19
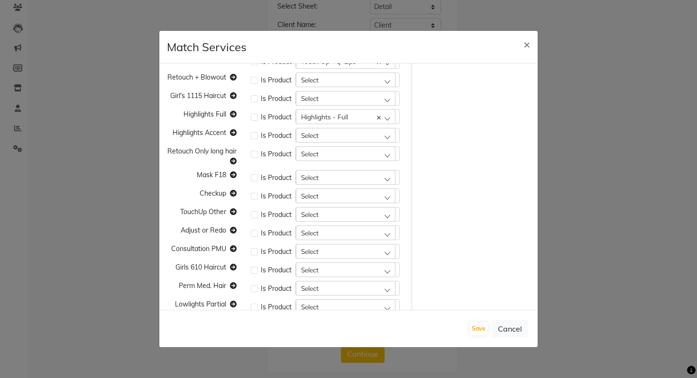
click at [307, 140] on div "Select" at bounding box center [346, 135] width 100 height 14
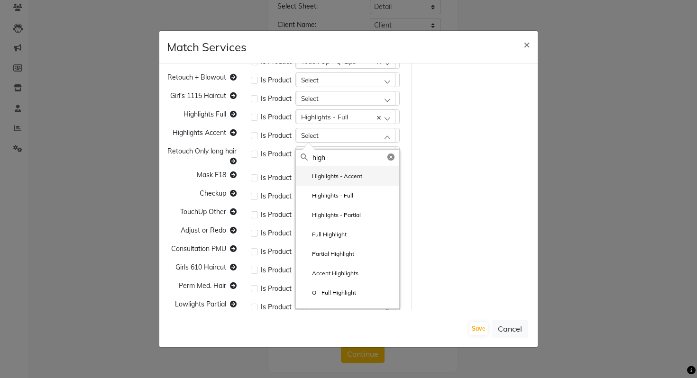
type input "high"
click at [311, 177] on label "Highlights - Accent" at bounding box center [332, 176] width 62 height 9
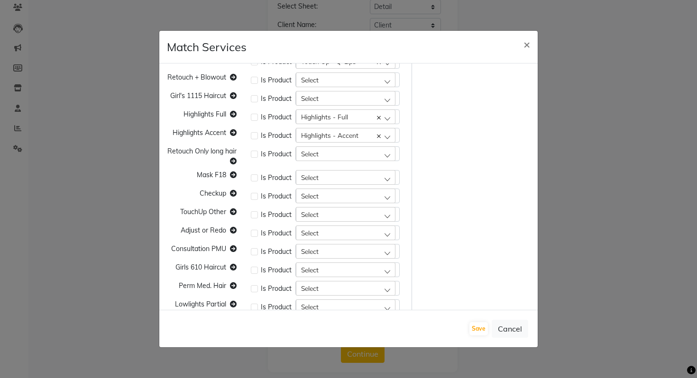
click at [321, 153] on div "Select" at bounding box center [346, 154] width 100 height 14
type input "r"
click at [282, 164] on div "Is Product Select" at bounding box center [328, 157] width 168 height 20
click at [323, 181] on div "Select" at bounding box center [346, 177] width 100 height 14
type input "mask"
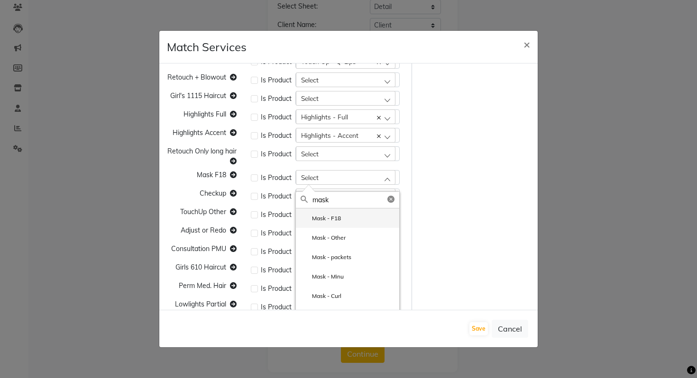
click at [318, 219] on label "Mask - F18" at bounding box center [321, 218] width 40 height 9
click at [321, 202] on div "Select" at bounding box center [346, 196] width 100 height 14
type input "check"
click at [314, 239] on label "Check-up" at bounding box center [319, 237] width 37 height 9
click at [314, 211] on span "Select" at bounding box center [310, 215] width 18 height 8
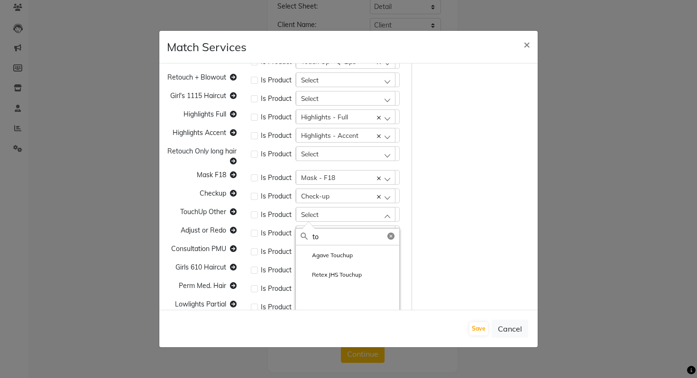
type input "t"
click at [281, 226] on div "Is Product Select Bangs Trim" at bounding box center [328, 233] width 168 height 15
click at [326, 231] on div "Select" at bounding box center [346, 233] width 100 height 14
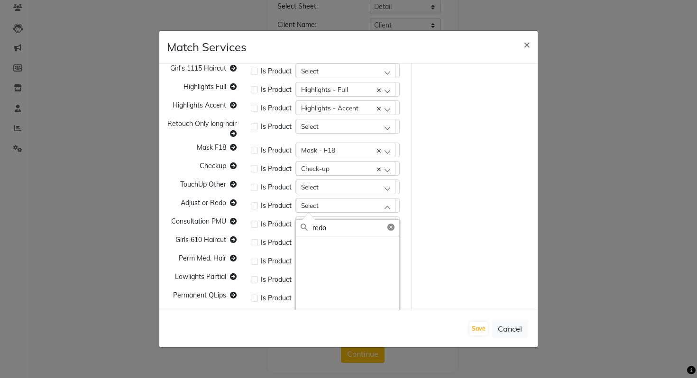
scroll to position [335, 0]
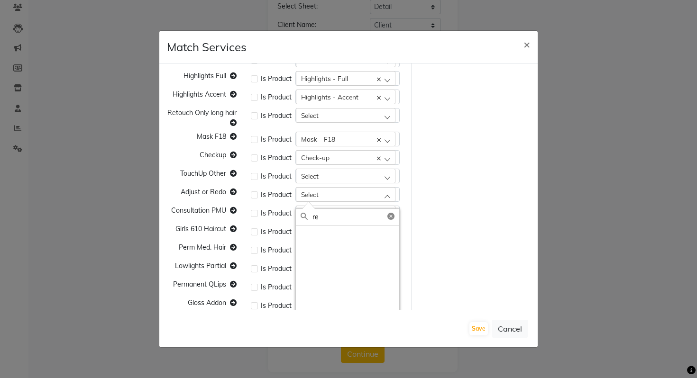
type input "r"
type input "adjust"
click at [354, 237] on li "Re-do/Adjust" at bounding box center [347, 235] width 103 height 19
click at [341, 214] on div "Select" at bounding box center [346, 213] width 100 height 14
type input "cons"
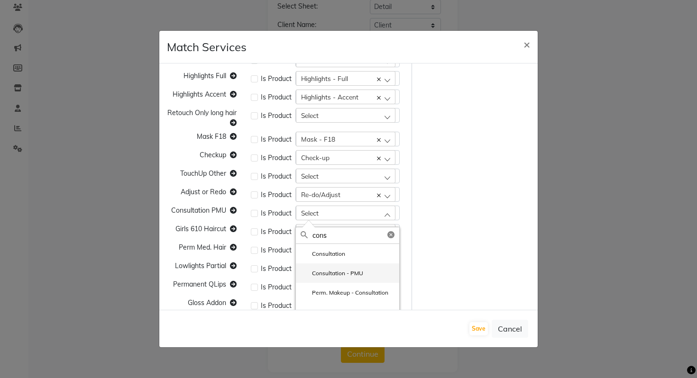
click at [333, 277] on label "Consultation - PMU" at bounding box center [332, 273] width 63 height 9
click at [326, 236] on div "Select" at bounding box center [346, 231] width 100 height 14
type input "f"
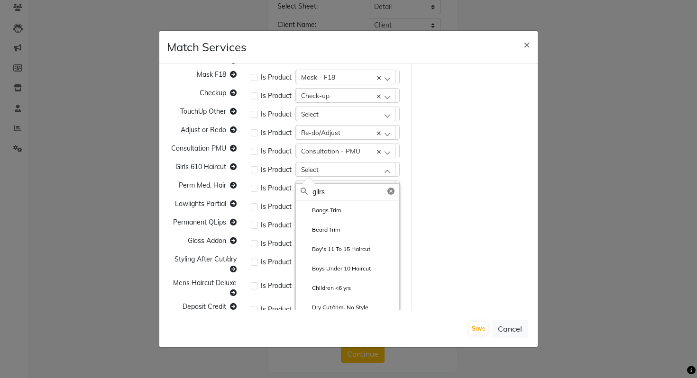
scroll to position [398, 0]
type input "girl"
click at [349, 228] on li "Girls - 6-10" at bounding box center [347, 228] width 103 height 19
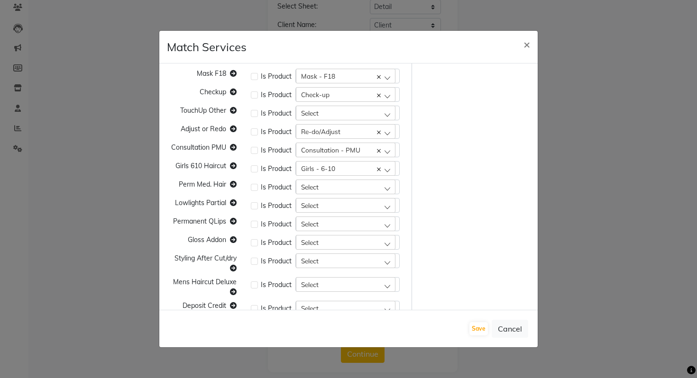
click at [327, 187] on div "Select" at bounding box center [346, 187] width 100 height 14
type input "perm"
click at [360, 263] on li "Perm - Med. Hair" at bounding box center [347, 266] width 103 height 19
click at [364, 203] on div "Select" at bounding box center [346, 205] width 100 height 14
type input "low"
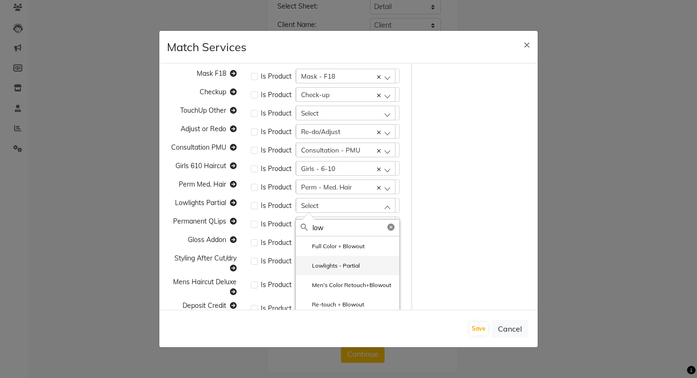
click at [344, 265] on label "Lowlights - Partial" at bounding box center [330, 266] width 59 height 9
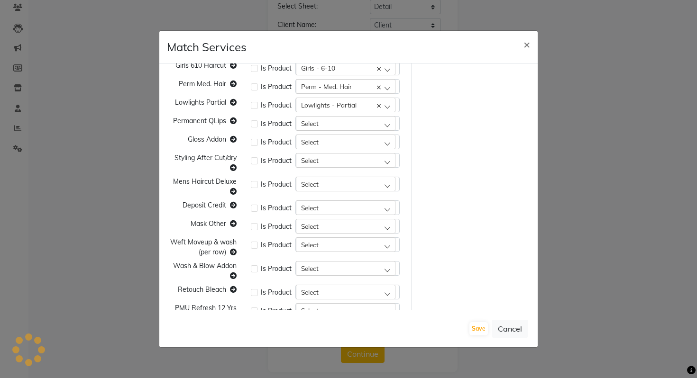
scroll to position [482, 0]
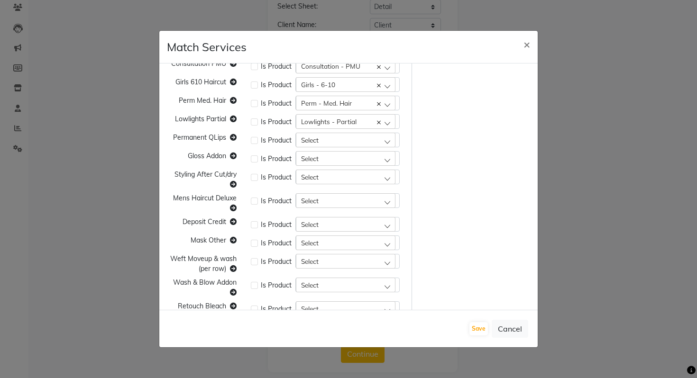
click at [344, 144] on div "Select" at bounding box center [346, 140] width 100 height 14
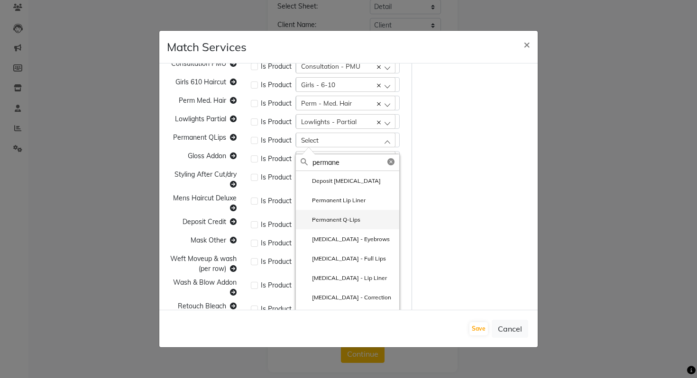
type input "permane"
click at [326, 216] on li "Permanent Q-Lips" at bounding box center [347, 219] width 103 height 19
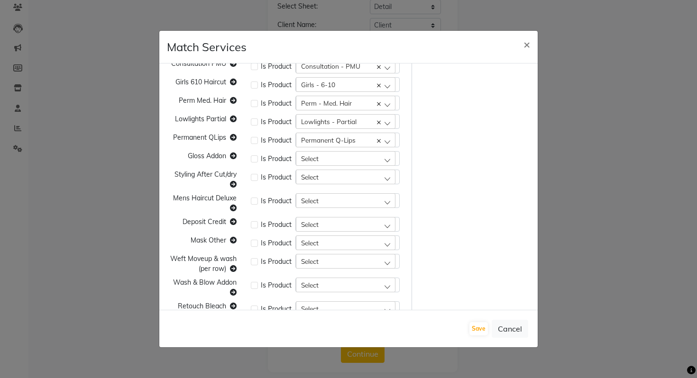
click at [315, 151] on div "Select" at bounding box center [346, 158] width 100 height 14
type input "gloss"
click at [346, 203] on label "Gloss - Addon" at bounding box center [325, 199] width 49 height 9
click at [330, 174] on div "Select" at bounding box center [346, 177] width 100 height 14
type input "s"
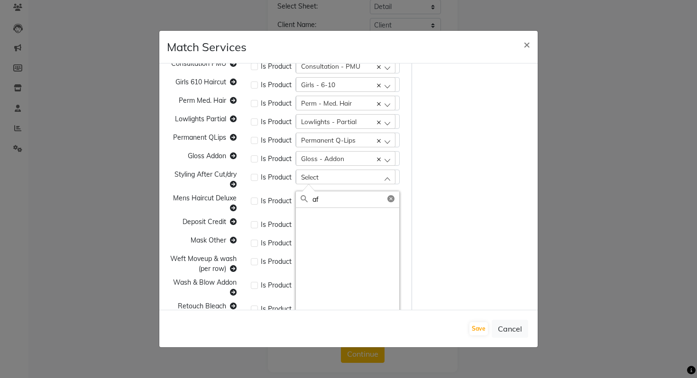
type input "a"
click at [263, 191] on div "Highlights Partial Is Product Highlights - Partial Bangs Trim Retouch Addon Is …" at bounding box center [286, 96] width 252 height 1014
click at [312, 203] on span "Select" at bounding box center [310, 201] width 18 height 8
type input "delu"
click at [322, 259] on label "Mens Haircut - Deluxe" at bounding box center [336, 261] width 70 height 9
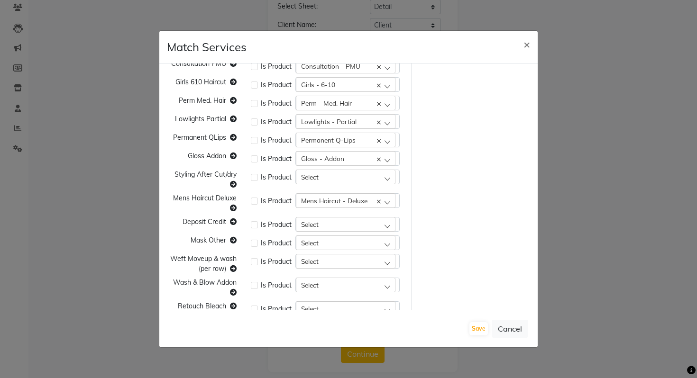
click at [332, 223] on div "Select" at bounding box center [346, 224] width 100 height 14
type input "c"
type input "depo"
click at [323, 283] on label "Deposit" at bounding box center [317, 285] width 32 height 9
click at [338, 239] on div "Select" at bounding box center [346, 243] width 100 height 14
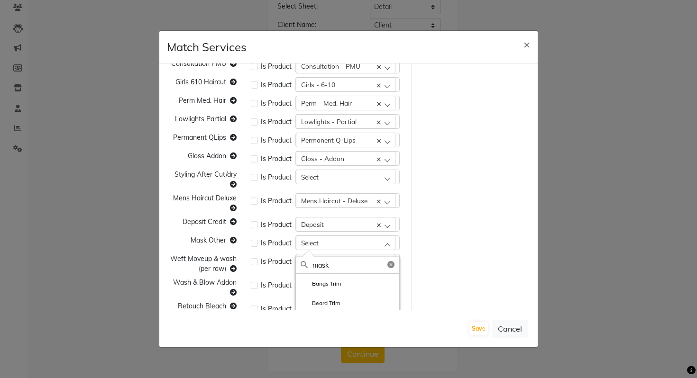
scroll to position [533, 0]
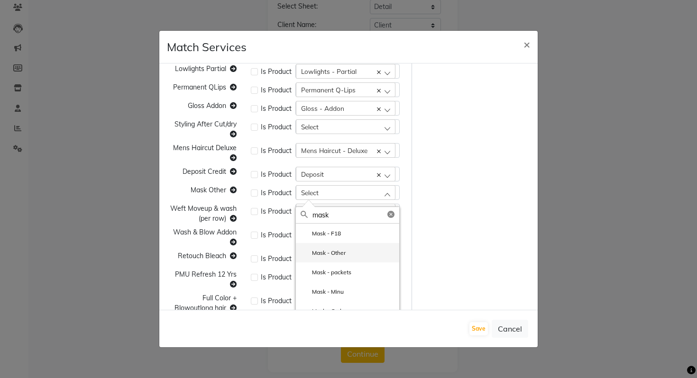
type input "mask"
click at [345, 256] on label "Mask - Other" at bounding box center [323, 253] width 45 height 9
click at [330, 213] on div "Select" at bounding box center [346, 211] width 100 height 14
type input "wef"
click at [323, 261] on label "Weft Move-up & wash (per row)" at bounding box center [348, 255] width 94 height 17
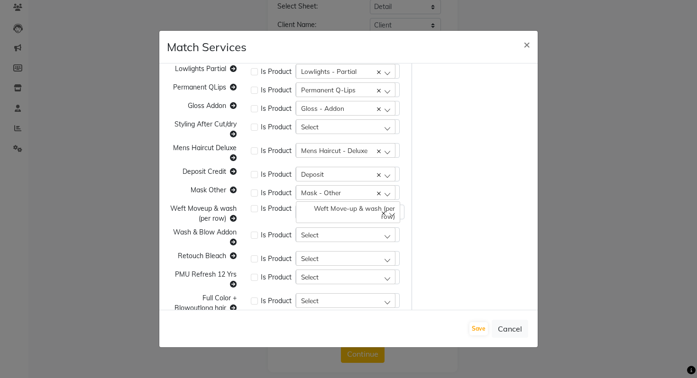
click at [340, 237] on div "Select" at bounding box center [346, 235] width 100 height 14
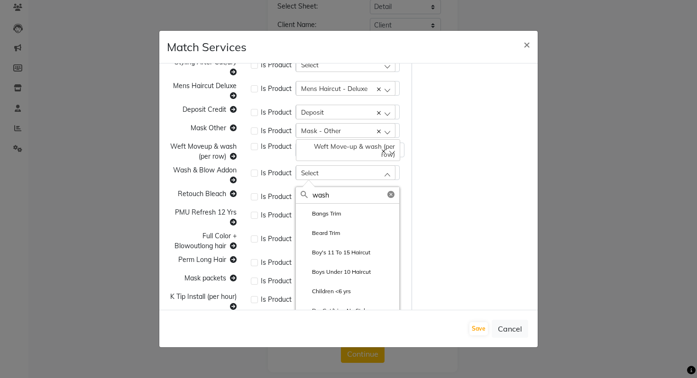
scroll to position [596, 0]
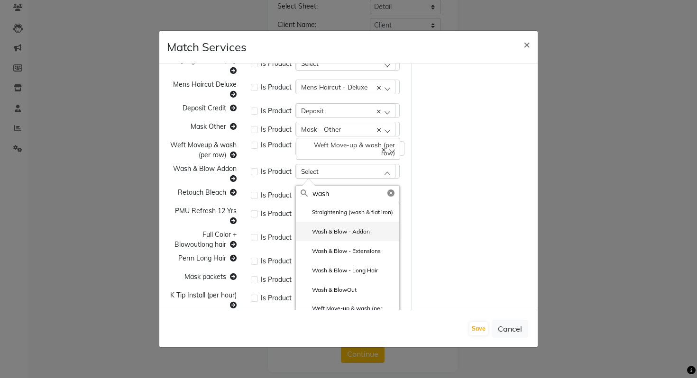
type input "wash"
click at [355, 233] on li "Wash & Blow - Addon" at bounding box center [347, 231] width 103 height 19
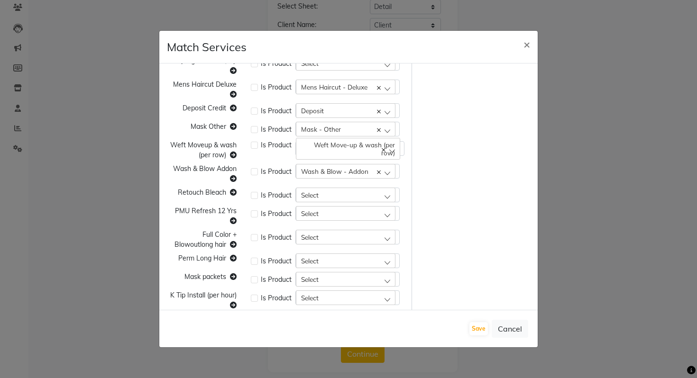
click at [329, 198] on div "Select" at bounding box center [346, 195] width 100 height 14
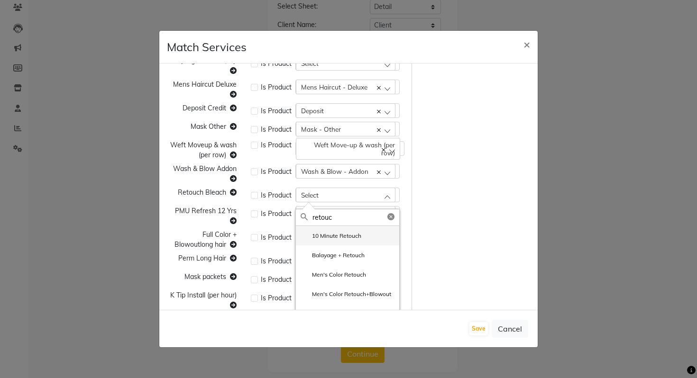
type input "retouch"
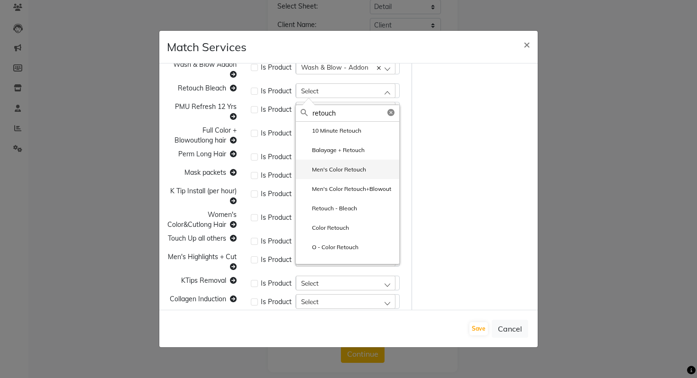
scroll to position [747, 0]
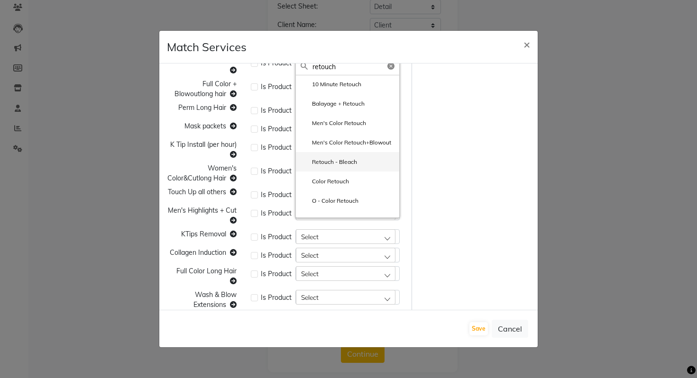
click at [369, 171] on li "Retouch - Bleach" at bounding box center [347, 161] width 103 height 19
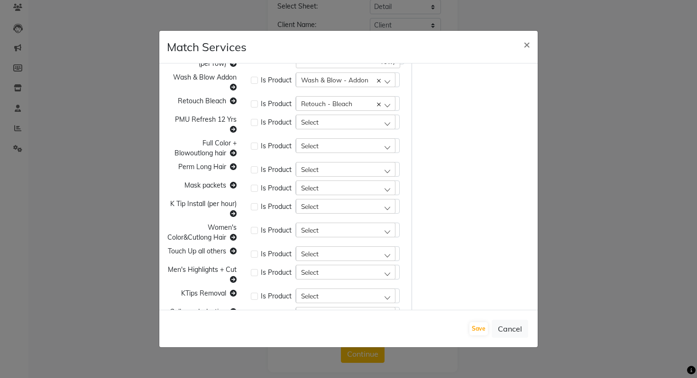
scroll to position [693, 0]
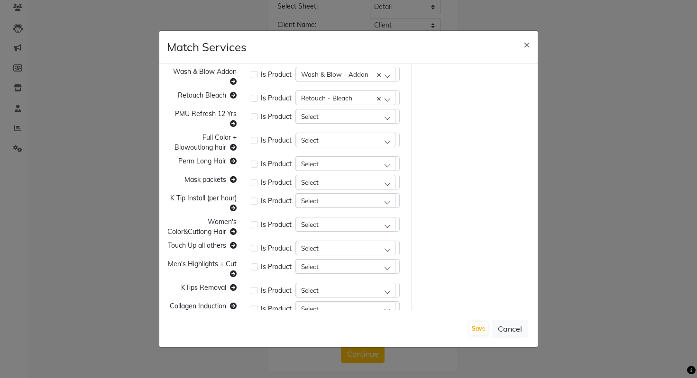
click at [357, 111] on div "Select" at bounding box center [346, 116] width 100 height 14
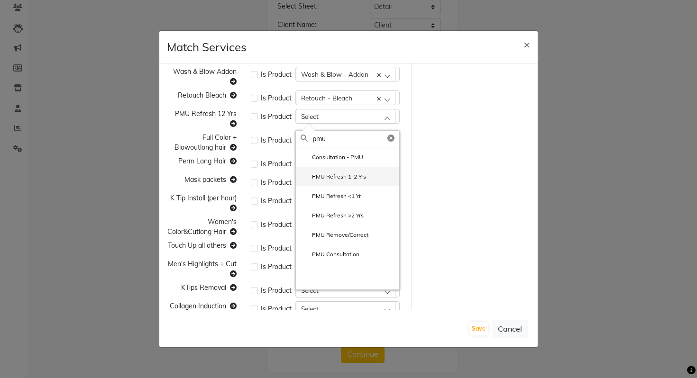
type input "pmu"
click at [337, 179] on label "PMU Refresh 1-2 Yrs" at bounding box center [333, 177] width 65 height 9
